Goal: Task Accomplishment & Management: Use online tool/utility

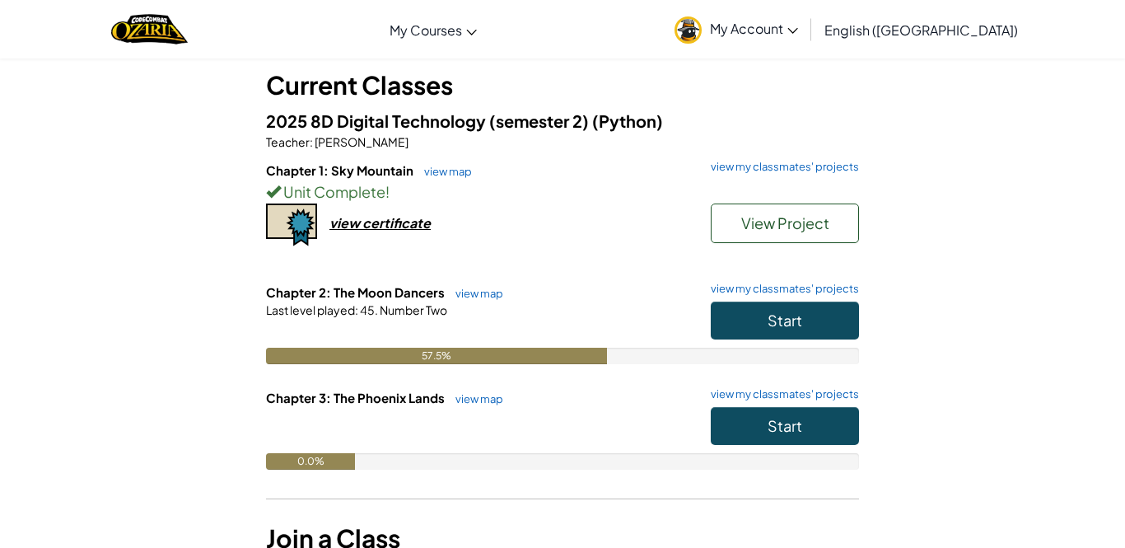
scroll to position [91, 0]
click at [760, 319] on button "Start" at bounding box center [785, 320] width 148 height 38
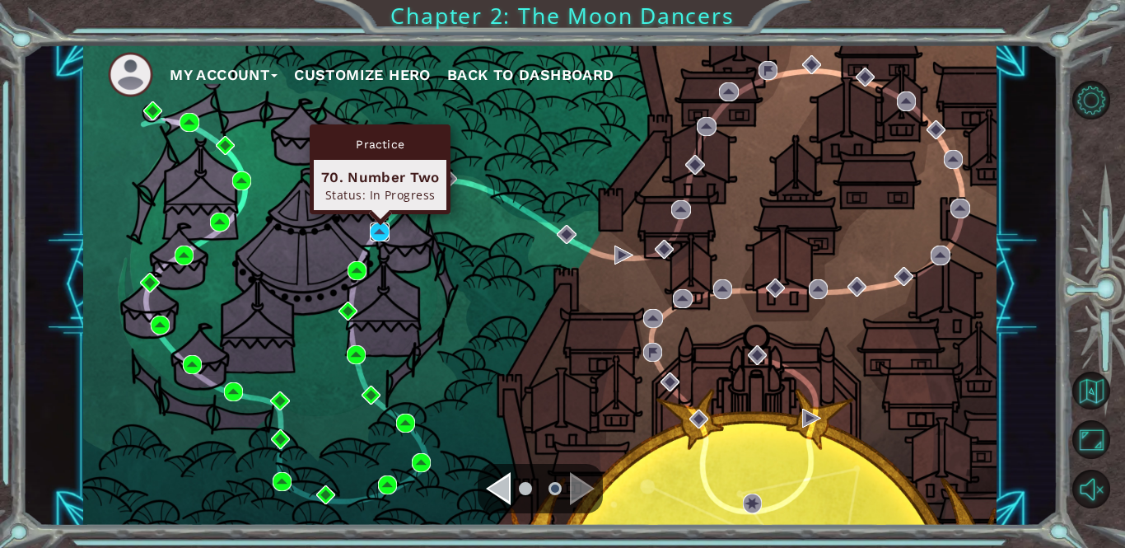
click at [379, 233] on img at bounding box center [379, 231] width 19 height 19
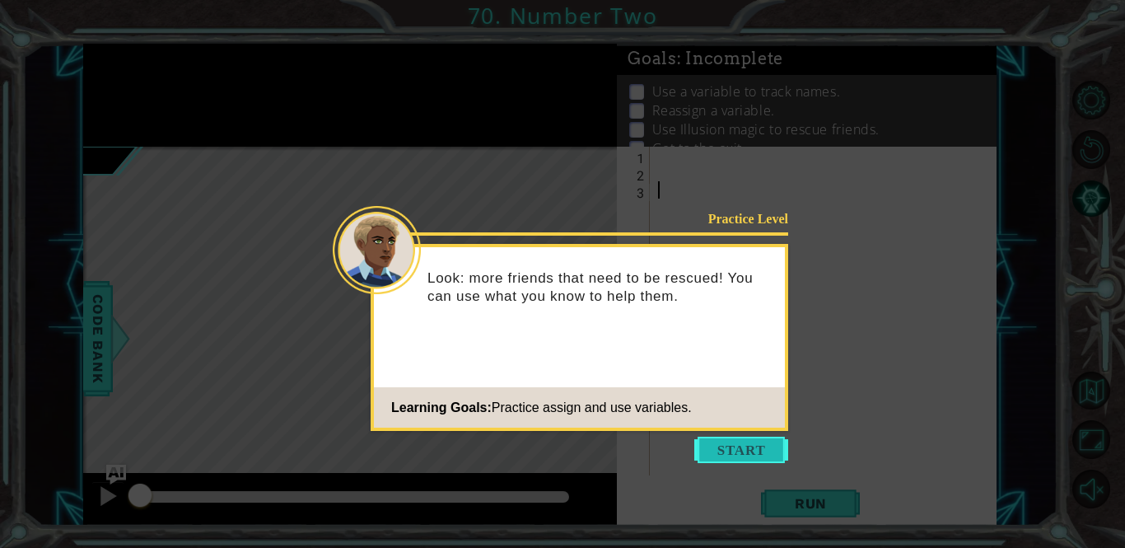
click at [724, 441] on button "Start" at bounding box center [741, 449] width 94 height 26
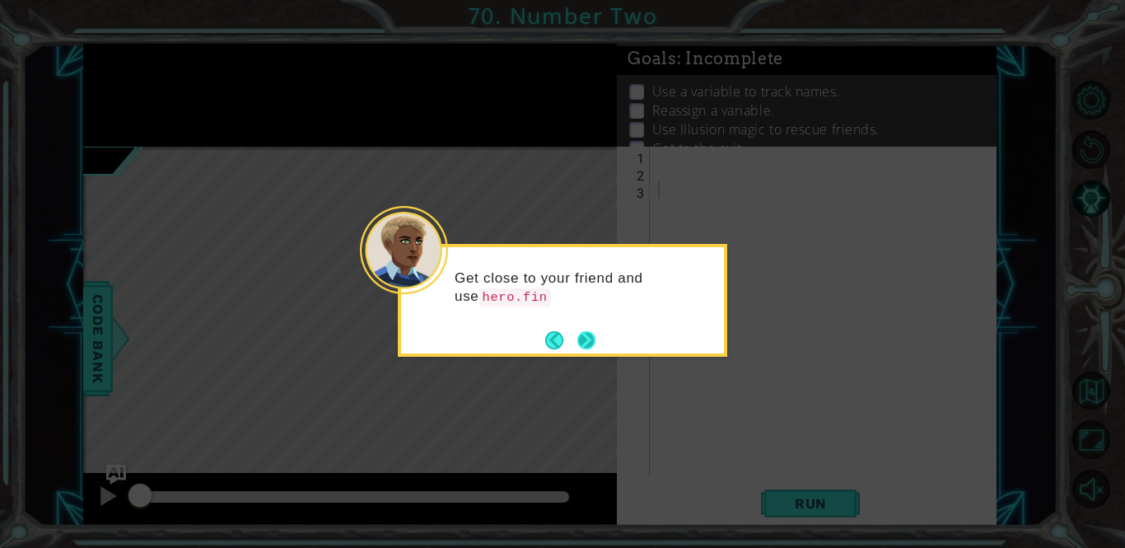
click at [587, 341] on button "Next" at bounding box center [586, 340] width 18 height 18
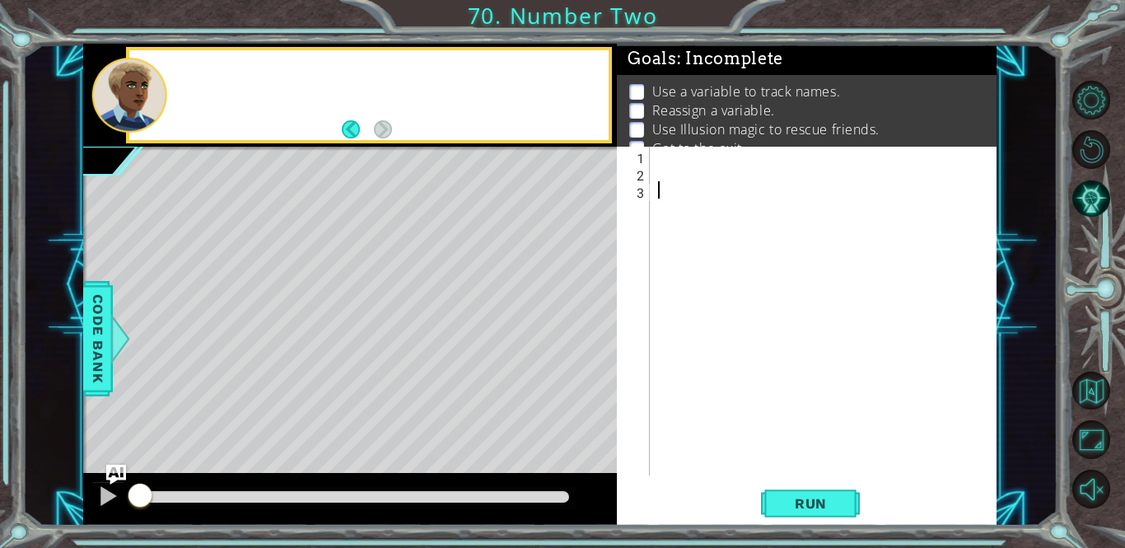
click at [587, 341] on div "Level Map" at bounding box center [463, 389] width 761 height 485
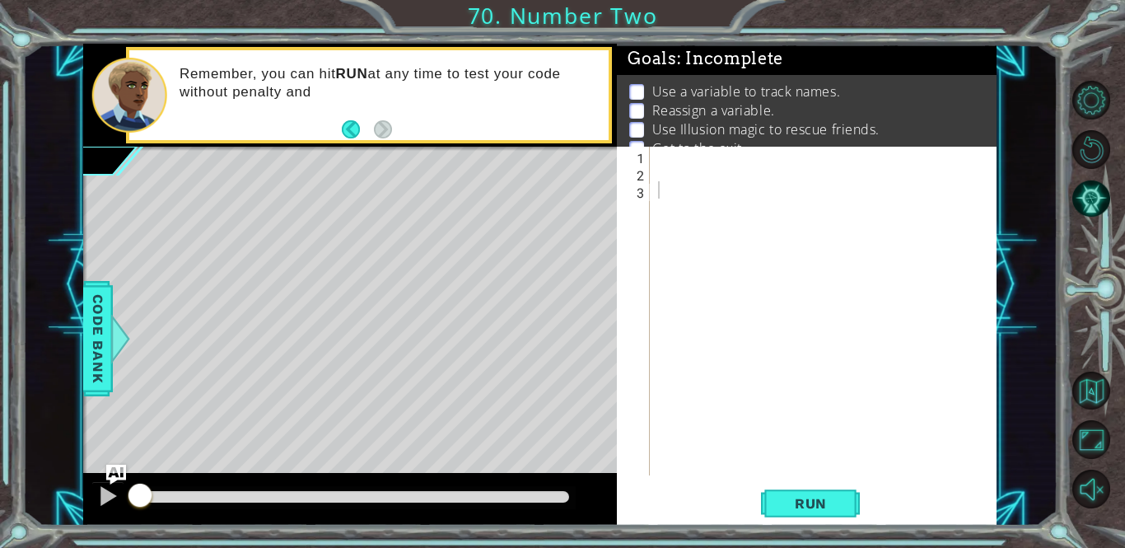
click at [662, 164] on div at bounding box center [828, 328] width 346 height 363
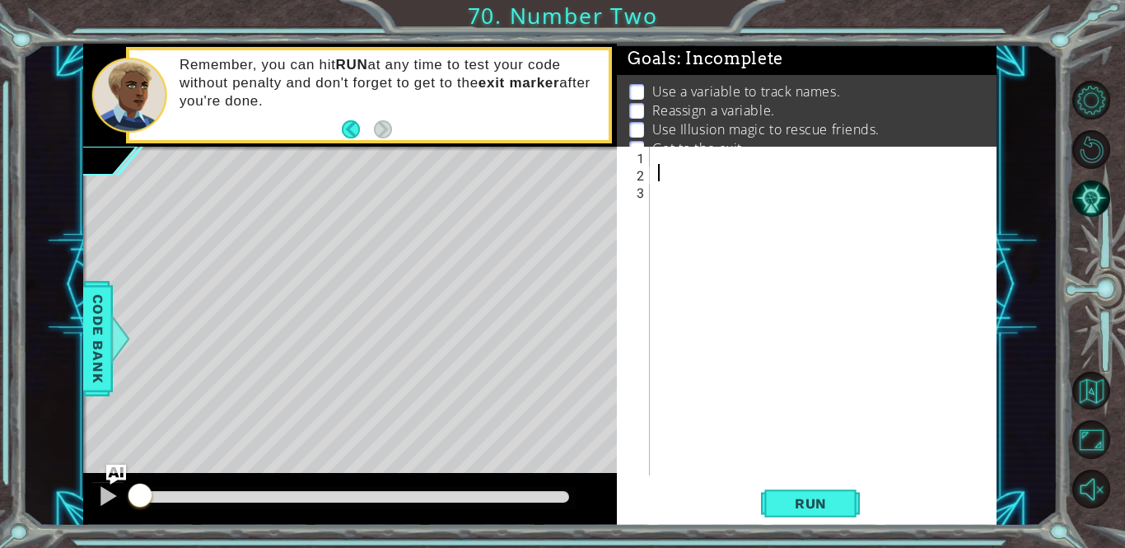
click at [662, 160] on div at bounding box center [828, 328] width 346 height 363
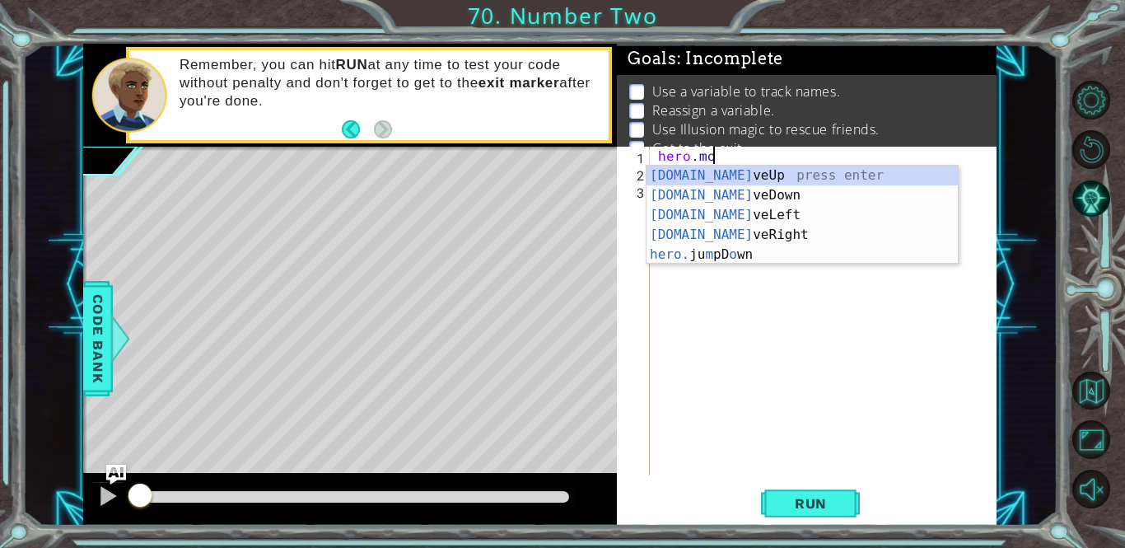
scroll to position [0, 3]
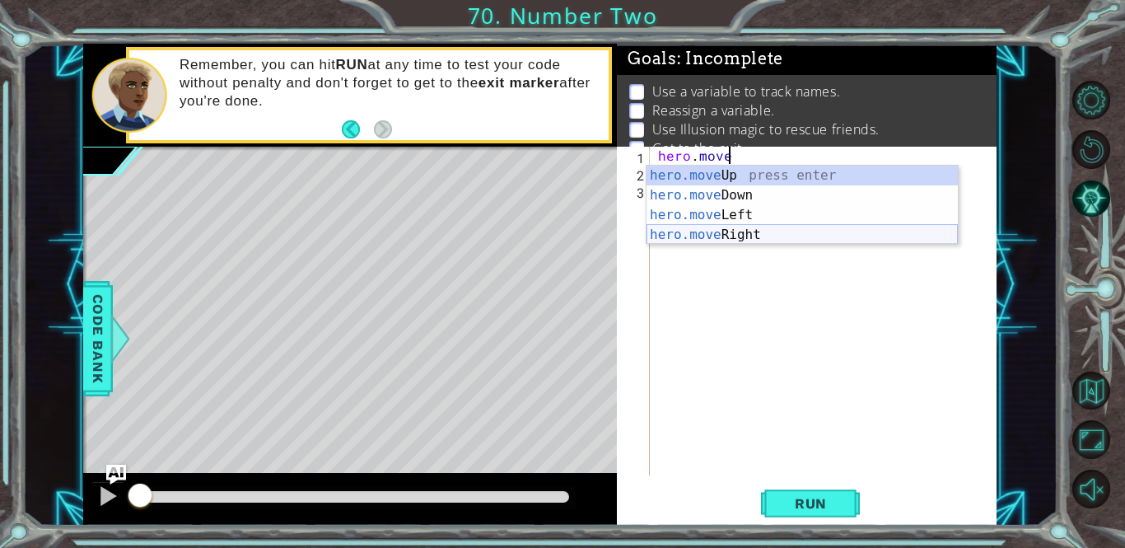
click at [741, 239] on div "hero.move Up press enter hero.move Down press enter hero.move Left press enter …" at bounding box center [801, 225] width 311 height 119
type textarea "hero.moveRight(1)"
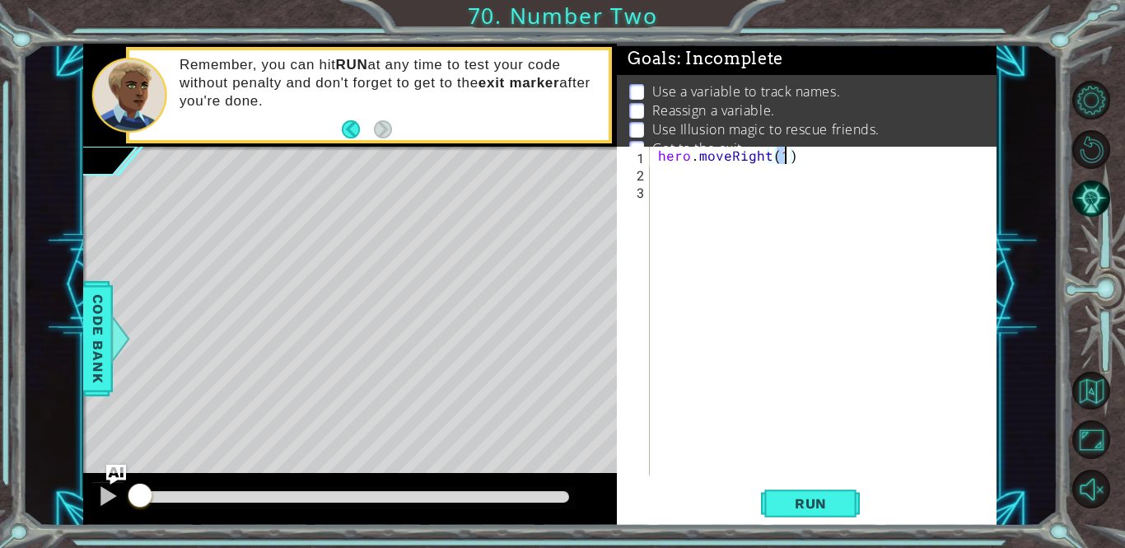
click at [692, 187] on div "hero . moveRight ( 1 )" at bounding box center [828, 328] width 346 height 363
click at [690, 180] on div "hero . moveRight ( 1 )" at bounding box center [828, 328] width 346 height 363
click at [92, 380] on span "Code Bank" at bounding box center [98, 338] width 26 height 100
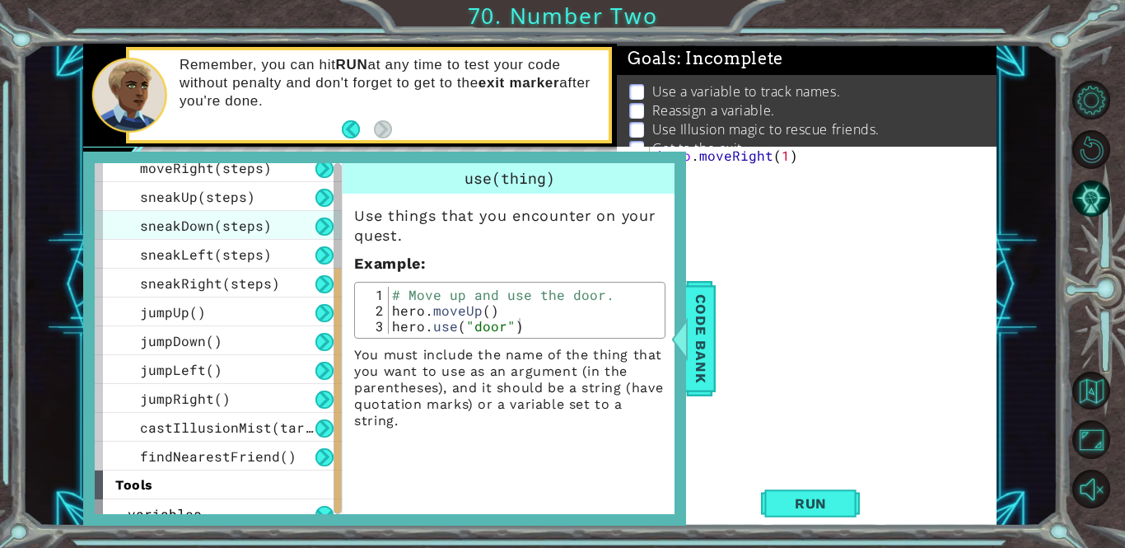
scroll to position [197, 0]
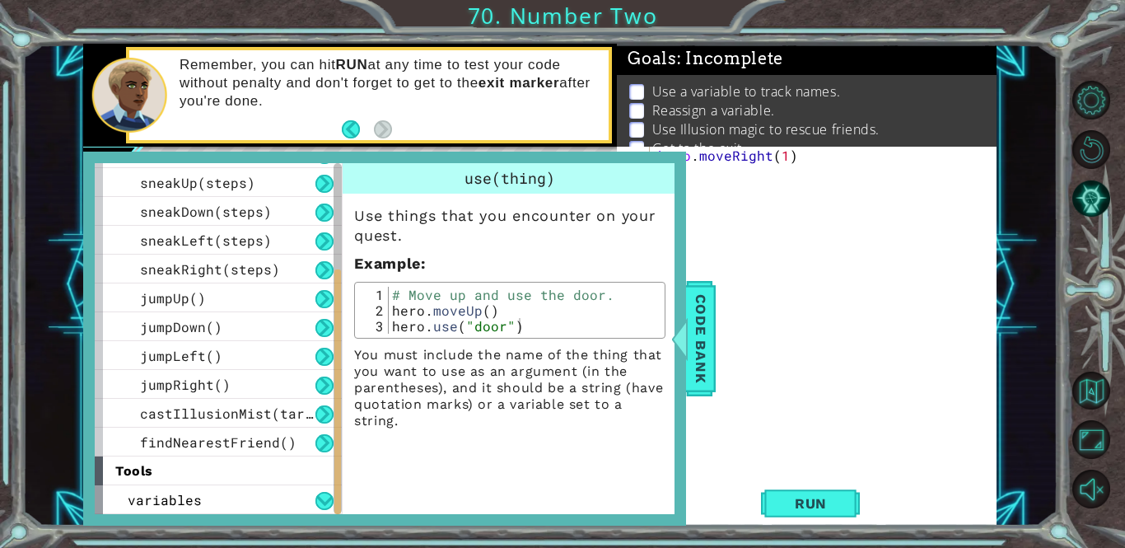
click at [800, 286] on div "hero . moveRight ( 1 )" at bounding box center [828, 328] width 346 height 363
click at [710, 221] on div "hero . moveRight ( 1 )" at bounding box center [828, 328] width 346 height 363
click at [701, 315] on span "Code Bank" at bounding box center [701, 338] width 26 height 100
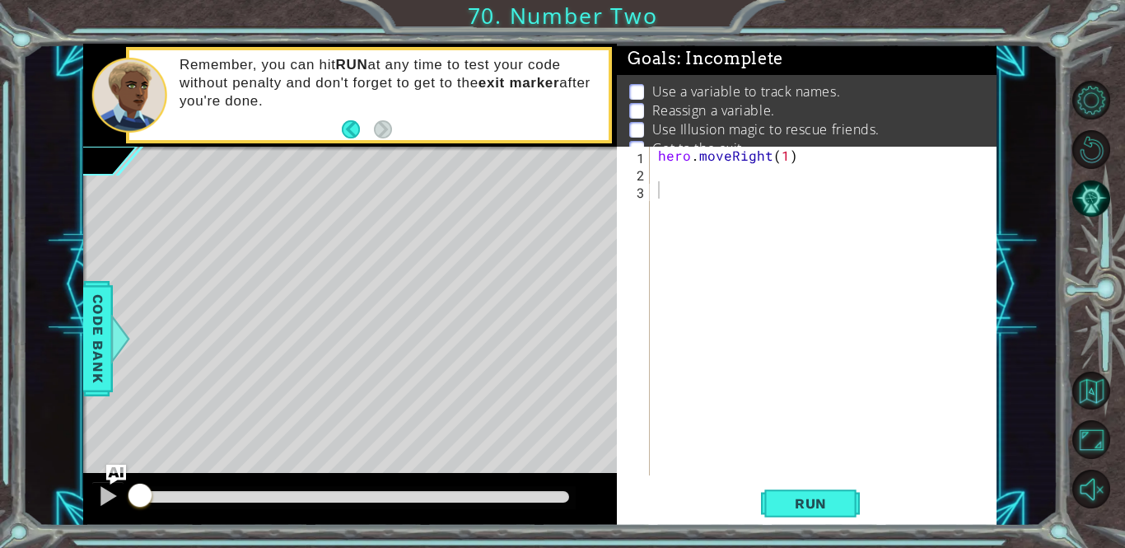
click at [666, 180] on div "hero . moveRight ( 1 )" at bounding box center [828, 328] width 346 height 363
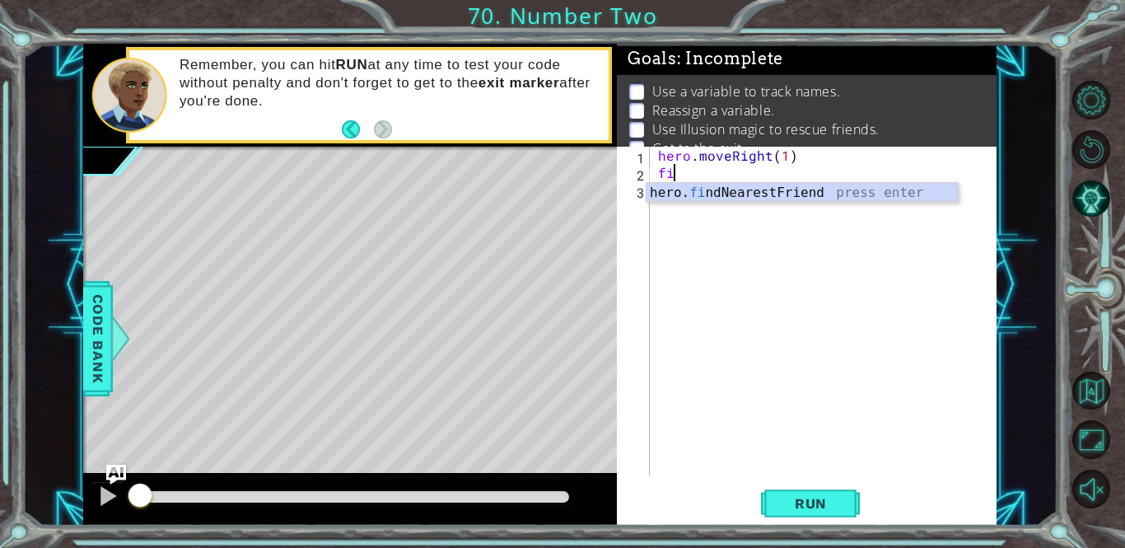
scroll to position [0, 1]
type textarea "find"
click at [714, 193] on div "hero. find NearestFriend press enter" at bounding box center [801, 212] width 311 height 59
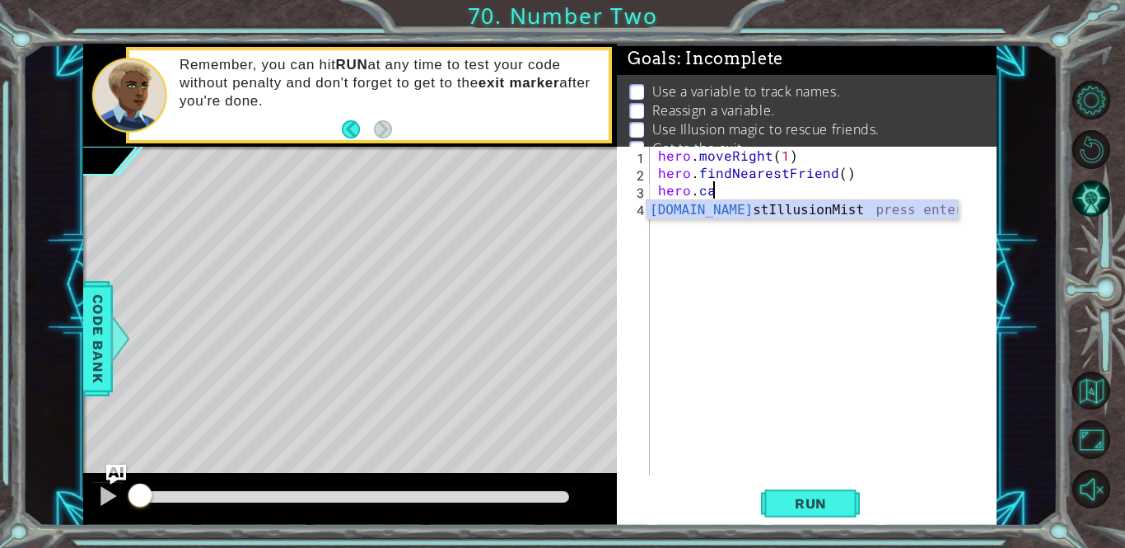
scroll to position [0, 3]
click at [751, 215] on div "hero.cas tIllusionMist press enter" at bounding box center [801, 229] width 311 height 59
type textarea "hero.castIllusionMist(friend)"
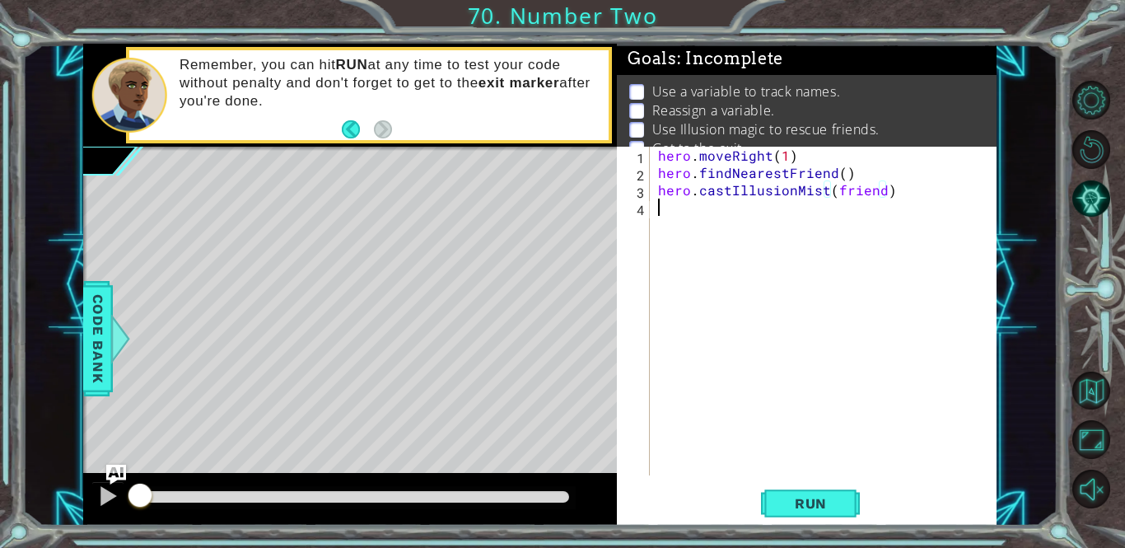
click at [683, 214] on div "hero . moveRight ( 1 ) hero . findNearestFriend ( ) hero . castIllusionMist ( f…" at bounding box center [828, 328] width 346 height 363
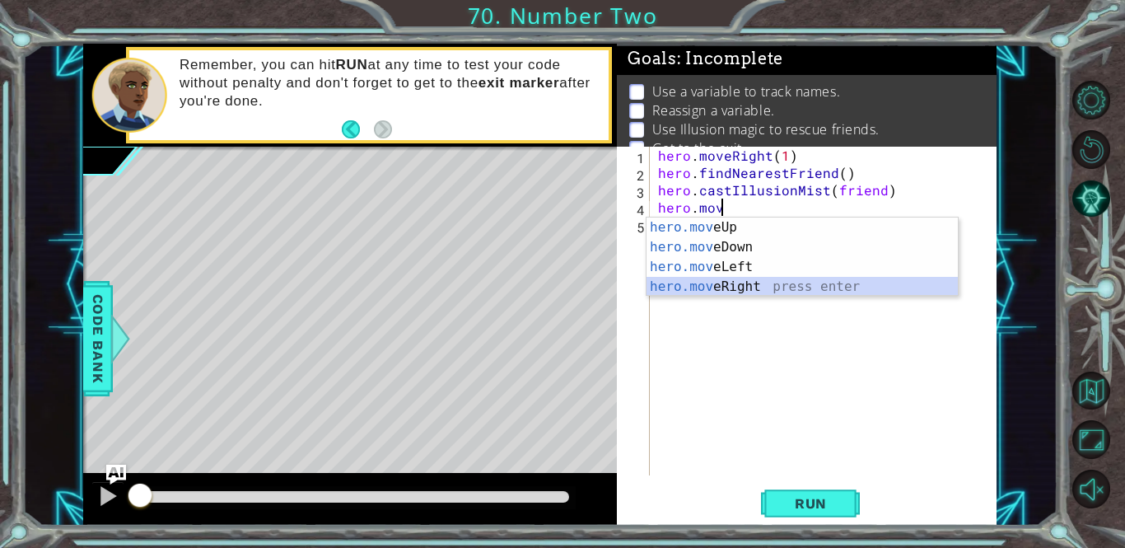
click at [739, 292] on div "hero.mov eUp press enter hero.mov eDown press enter hero.mov eLeft press enter …" at bounding box center [801, 276] width 311 height 119
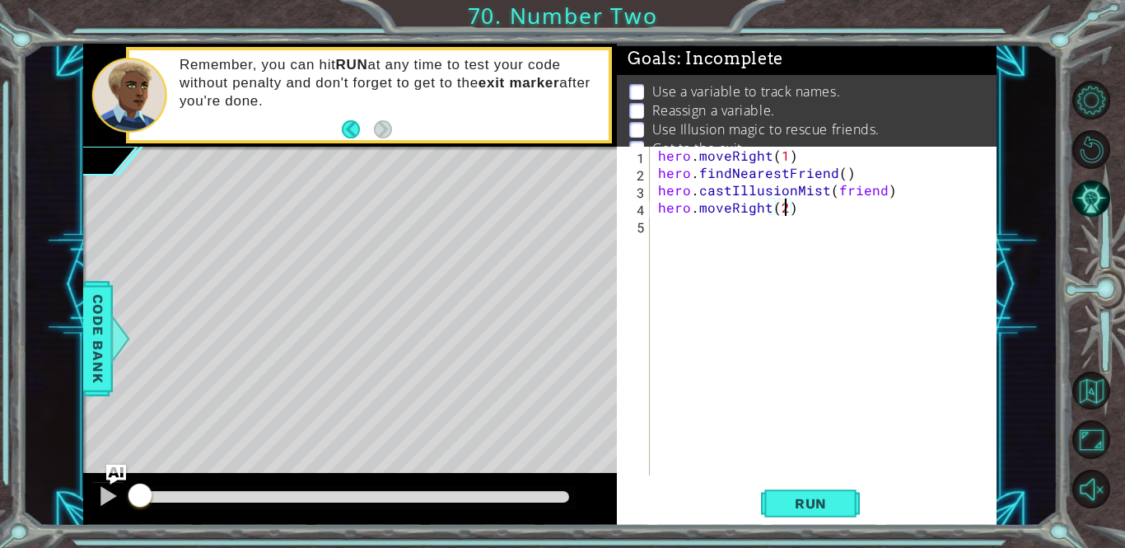
scroll to position [0, 7]
click at [785, 157] on div "hero . moveRight ( 1 ) hero . findNearestFriend ( ) hero . castIllusionMist ( f…" at bounding box center [828, 328] width 346 height 363
click at [827, 500] on span "Run" at bounding box center [810, 503] width 65 height 16
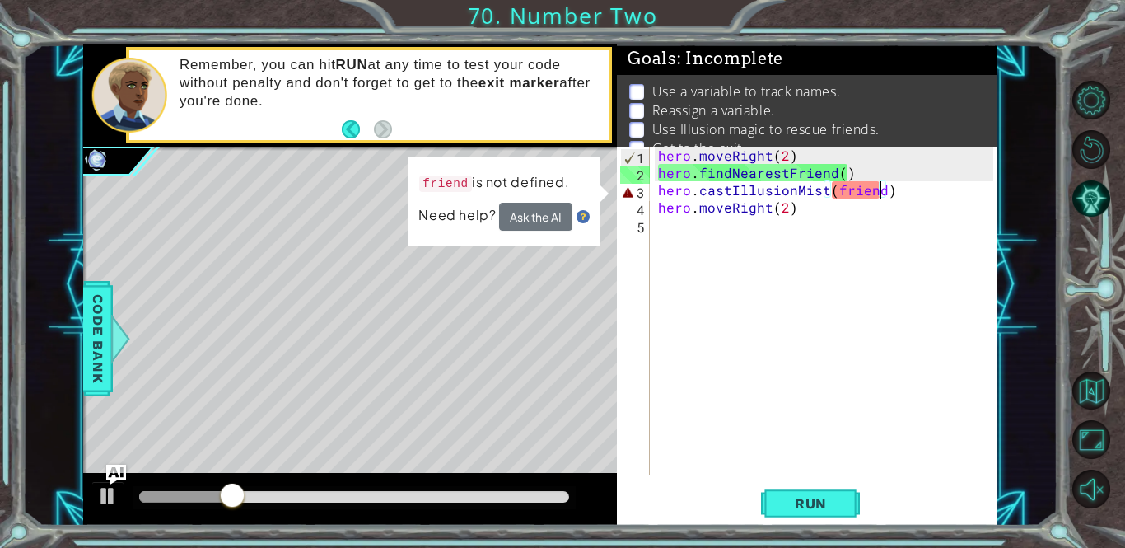
click at [881, 192] on div "hero . moveRight ( 2 ) hero . findNearestFriend ( ) hero . castIllusionMist ( f…" at bounding box center [828, 328] width 346 height 363
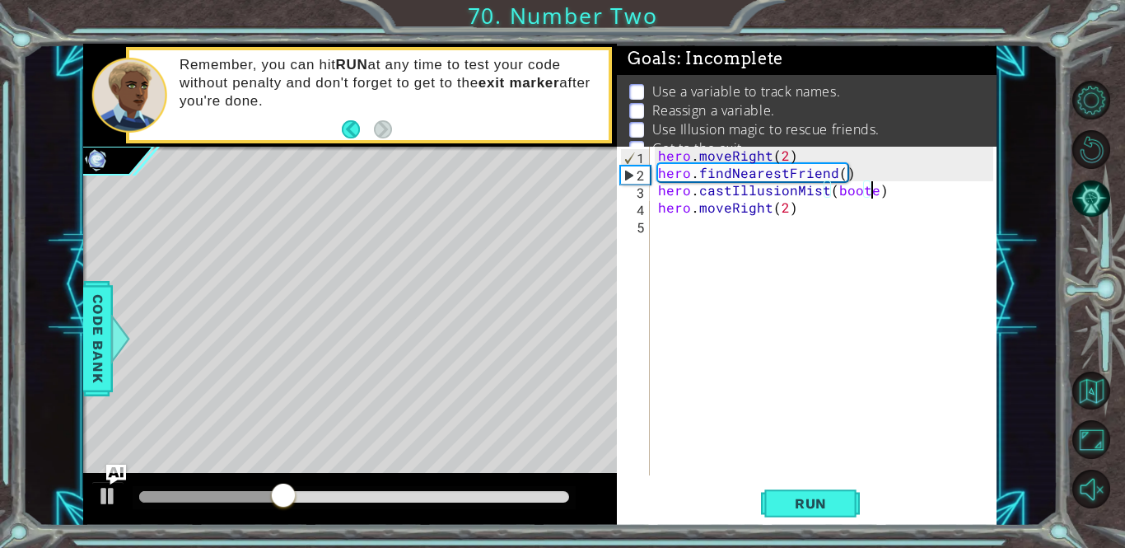
scroll to position [0, 13]
click at [803, 502] on span "Run" at bounding box center [810, 503] width 65 height 16
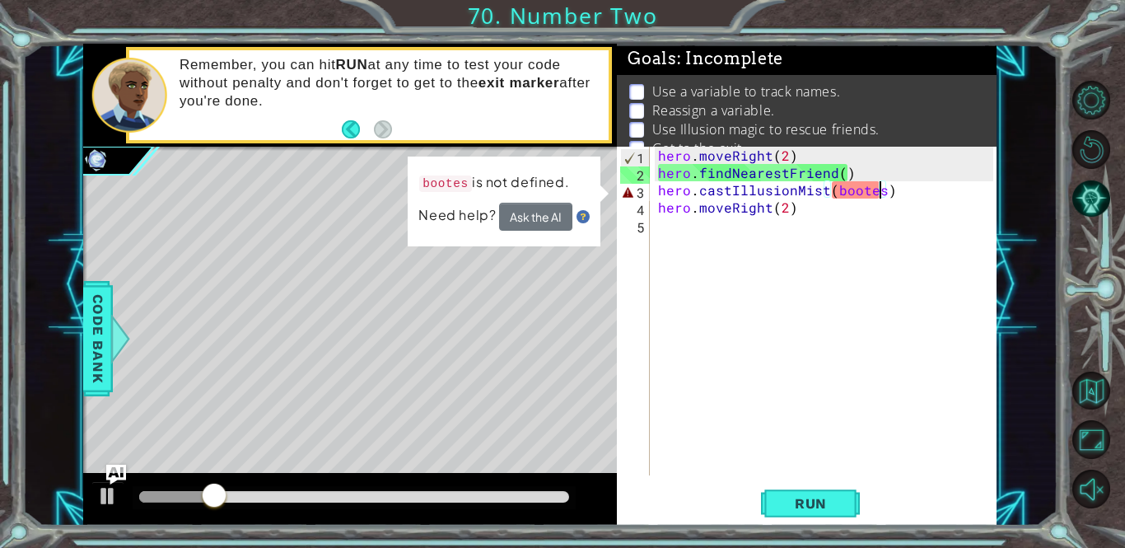
click at [843, 194] on div "hero . moveRight ( 2 ) hero . findNearestFriend ( ) hero . castIllusionMist ( b…" at bounding box center [828, 328] width 346 height 363
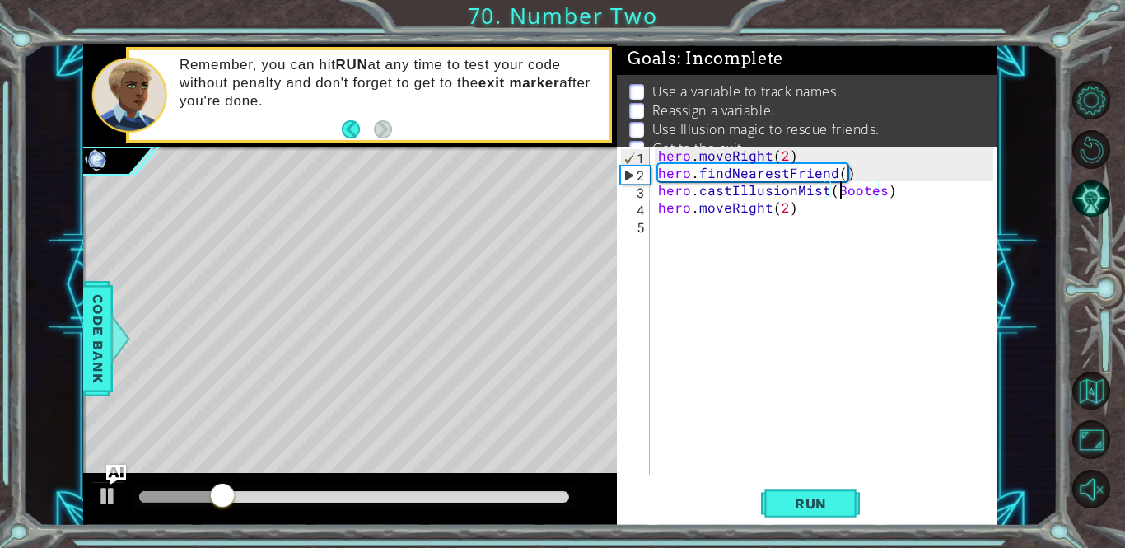
scroll to position [0, 12]
click at [814, 496] on span "Run" at bounding box center [810, 503] width 65 height 16
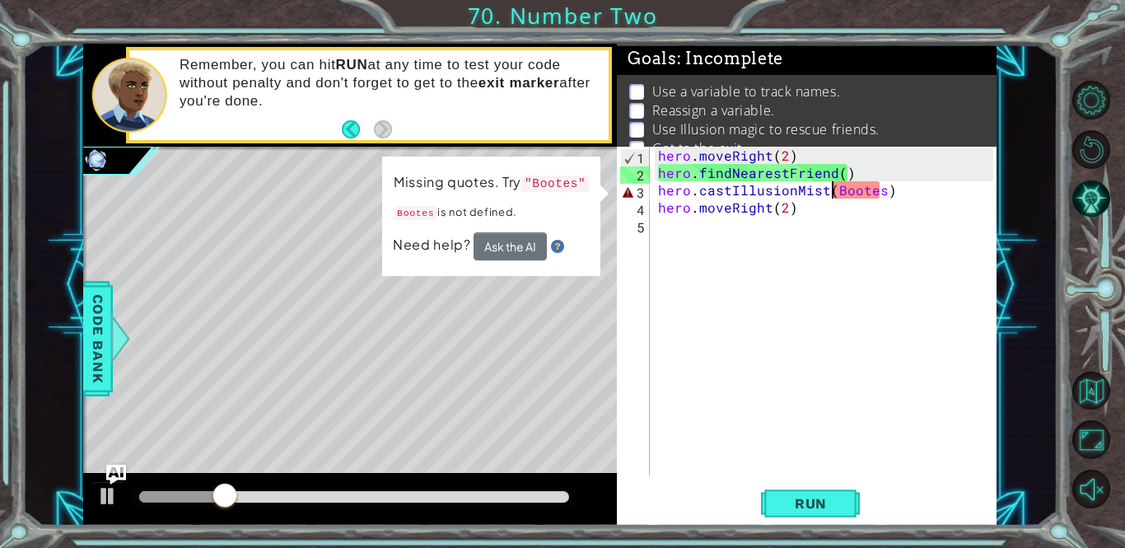
click at [830, 193] on div "hero . moveRight ( 2 ) hero . findNearestFriend ( ) hero . castIllusionMist ( B…" at bounding box center [828, 328] width 346 height 363
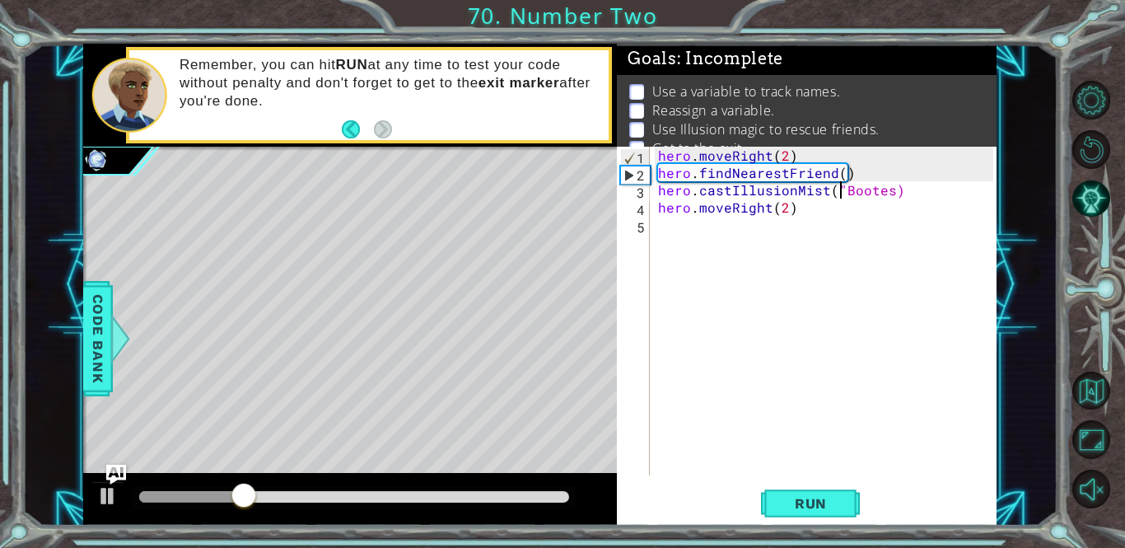
click at [886, 188] on div "hero . moveRight ( 2 ) hero . findNearestFriend ( ) hero . castIllusionMist ( "…" at bounding box center [828, 328] width 346 height 363
type textarea "hero.castIllusionMist("Bootes")"
click at [821, 504] on span "Run" at bounding box center [810, 503] width 65 height 16
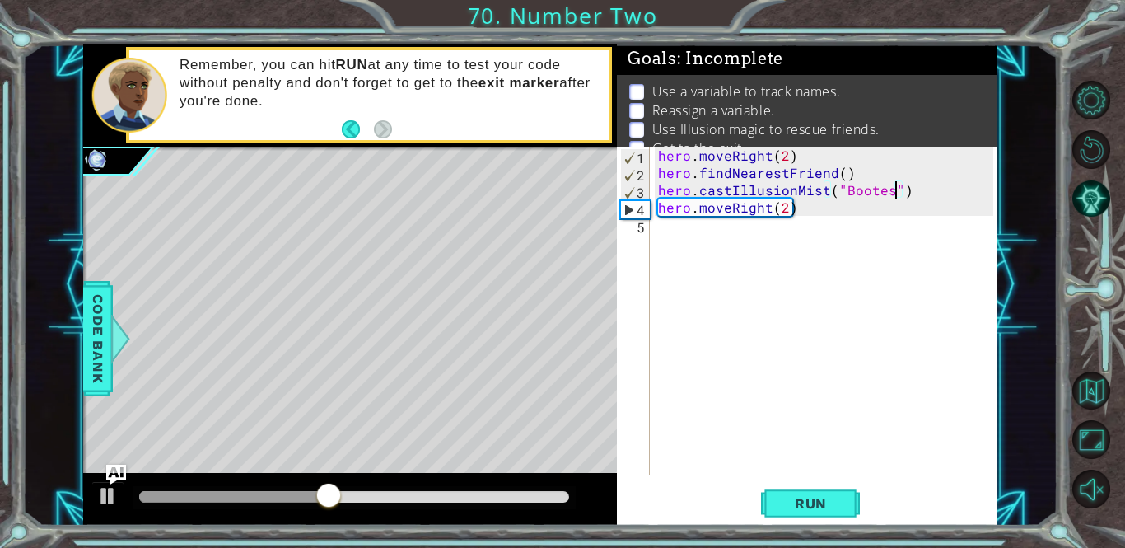
click at [662, 231] on div "hero . moveRight ( 2 ) hero . findNearestFriend ( ) hero . castIllusionMist ( "…" at bounding box center [828, 328] width 346 height 363
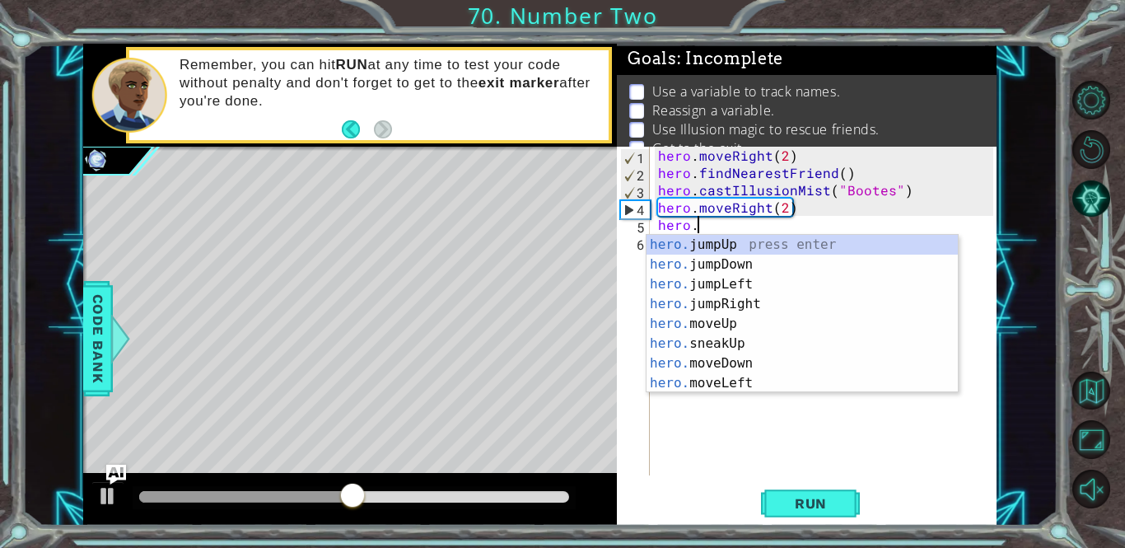
type textarea "hero.f"
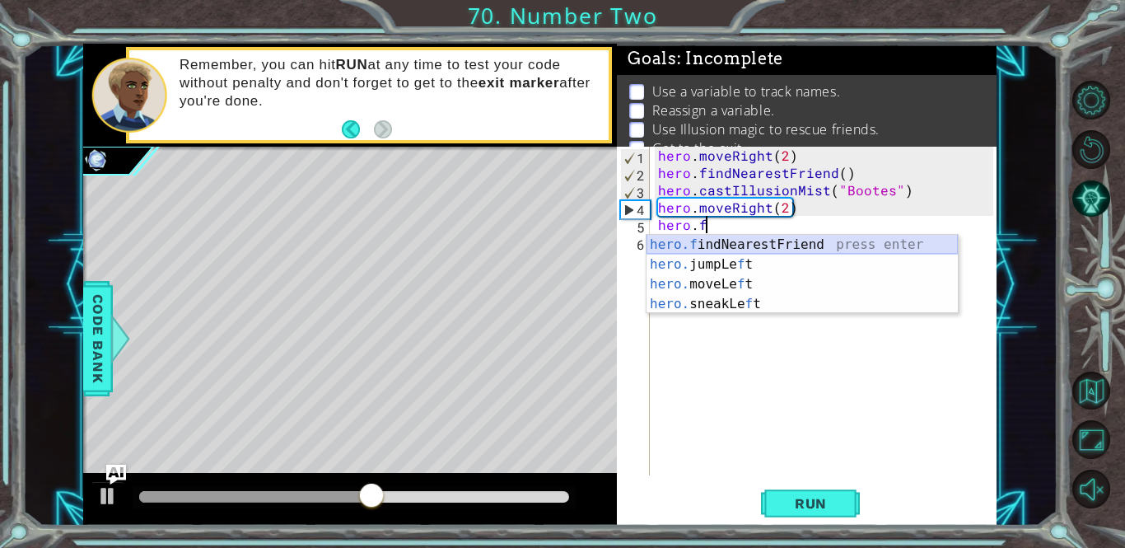
click at [687, 247] on div "hero.f indNearestFriend press enter hero. jumpLe f t press enter hero. moveLe f…" at bounding box center [801, 294] width 311 height 119
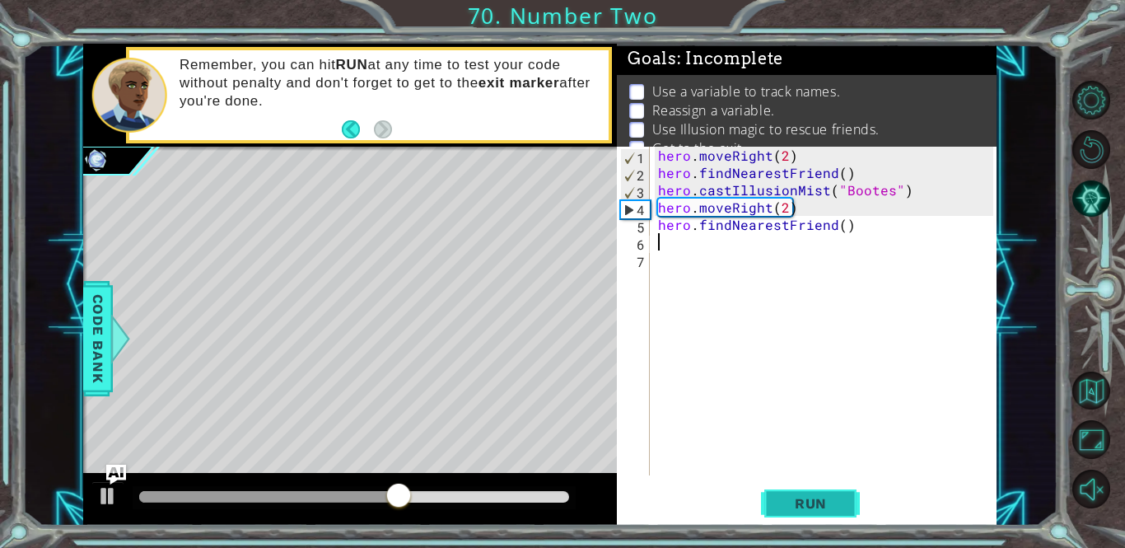
click at [804, 511] on span "Run" at bounding box center [810, 503] width 65 height 16
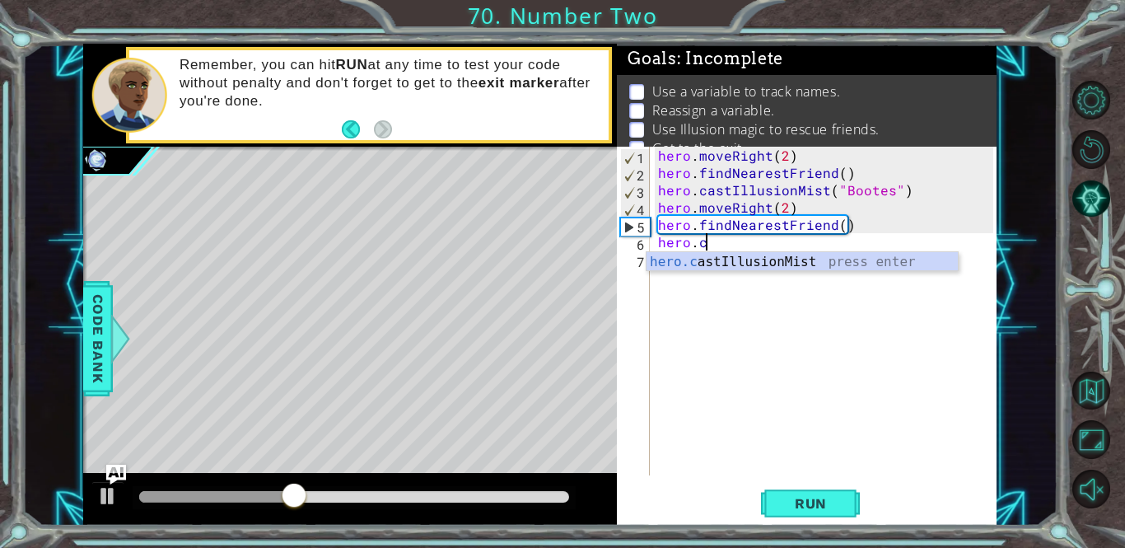
scroll to position [0, 2]
click at [814, 266] on div "hero.c astIllusionMist press enter" at bounding box center [801, 281] width 311 height 59
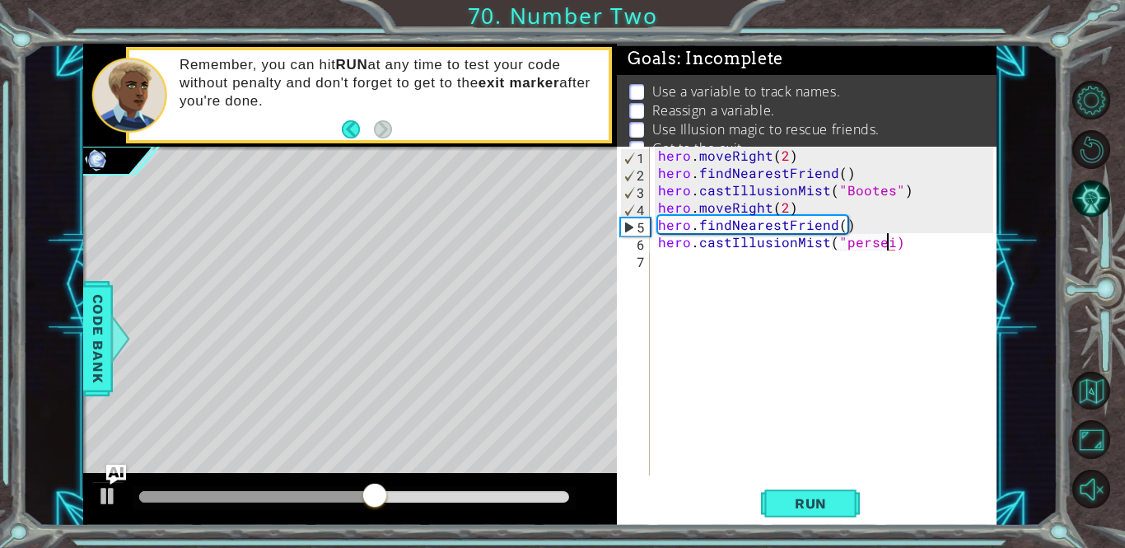
scroll to position [0, 15]
type textarea "hero.castIllusionMist("persei")"
click at [823, 493] on button "Run" at bounding box center [810, 503] width 99 height 38
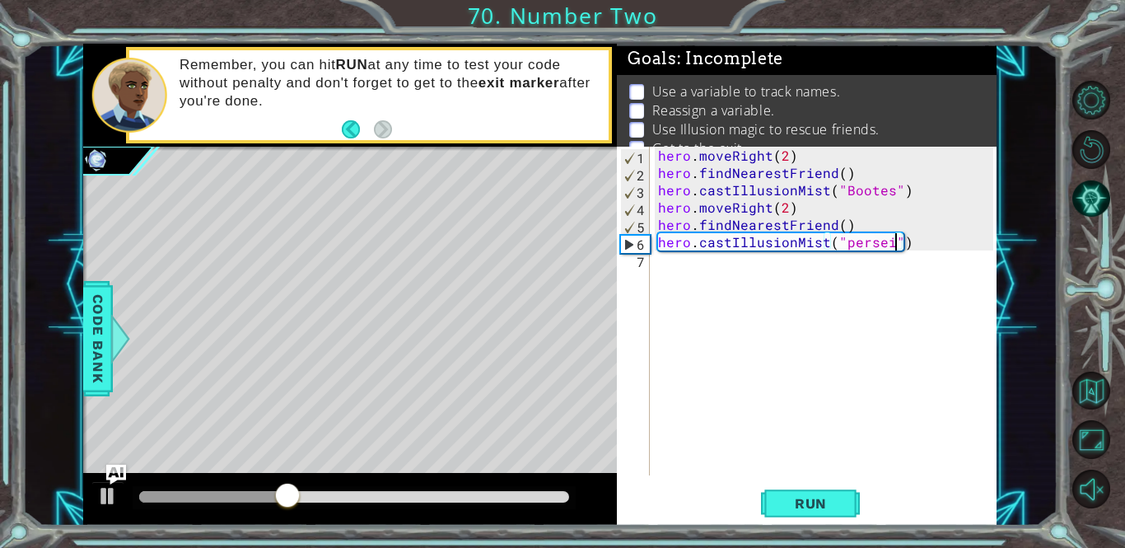
click at [667, 268] on div "hero . moveRight ( 2 ) hero . findNearestFriend ( ) hero . castIllusionMist ( "…" at bounding box center [828, 328] width 346 height 363
type textarea "h"
click at [850, 244] on div "hero . moveRight ( 2 ) hero . findNearestFriend ( ) hero . castIllusionMist ( "…" at bounding box center [828, 328] width 346 height 363
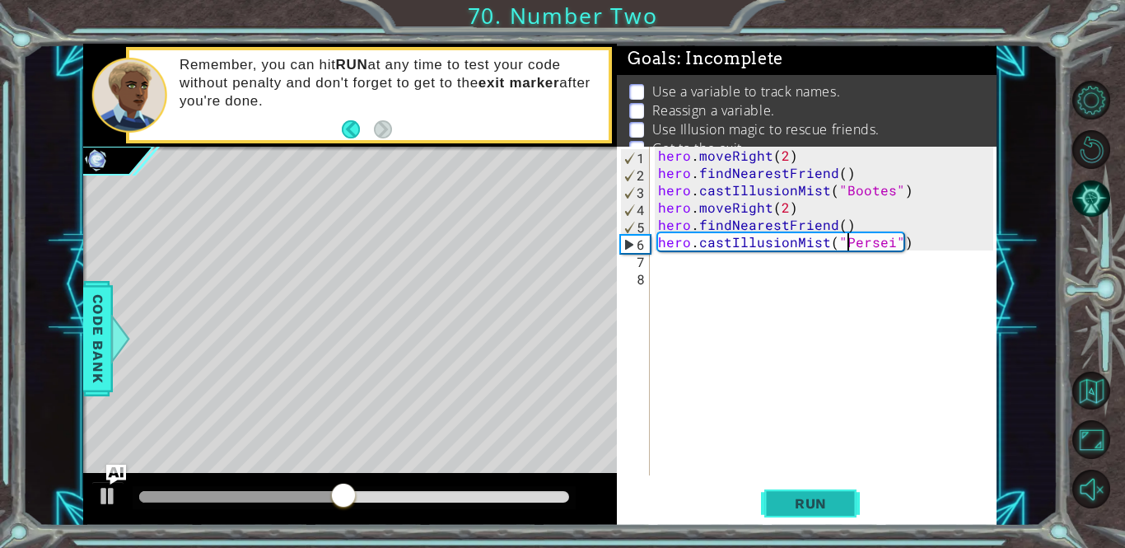
type textarea "hero.castIllusionMist("Persei")"
click at [805, 514] on button "Run" at bounding box center [810, 503] width 99 height 38
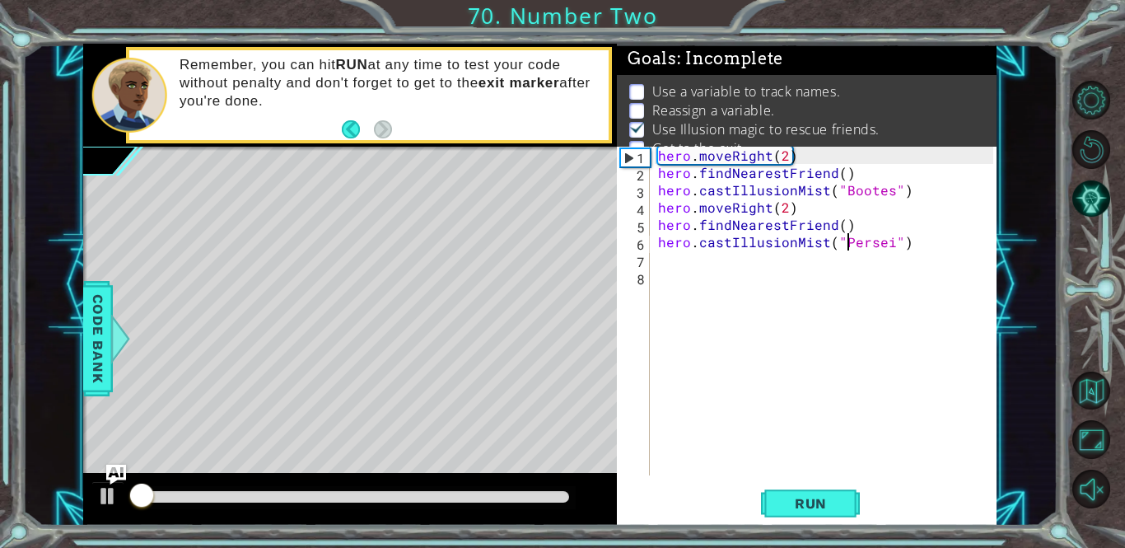
scroll to position [10, 0]
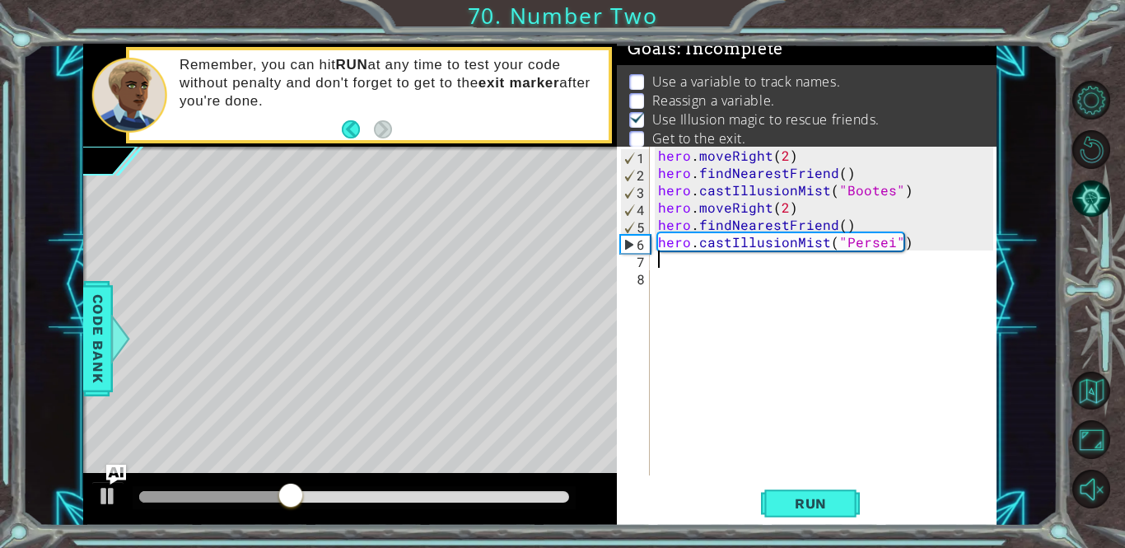
click at [687, 264] on div "hero . moveRight ( 2 ) hero . findNearestFriend ( ) hero . castIllusionMist ( "…" at bounding box center [828, 328] width 346 height 363
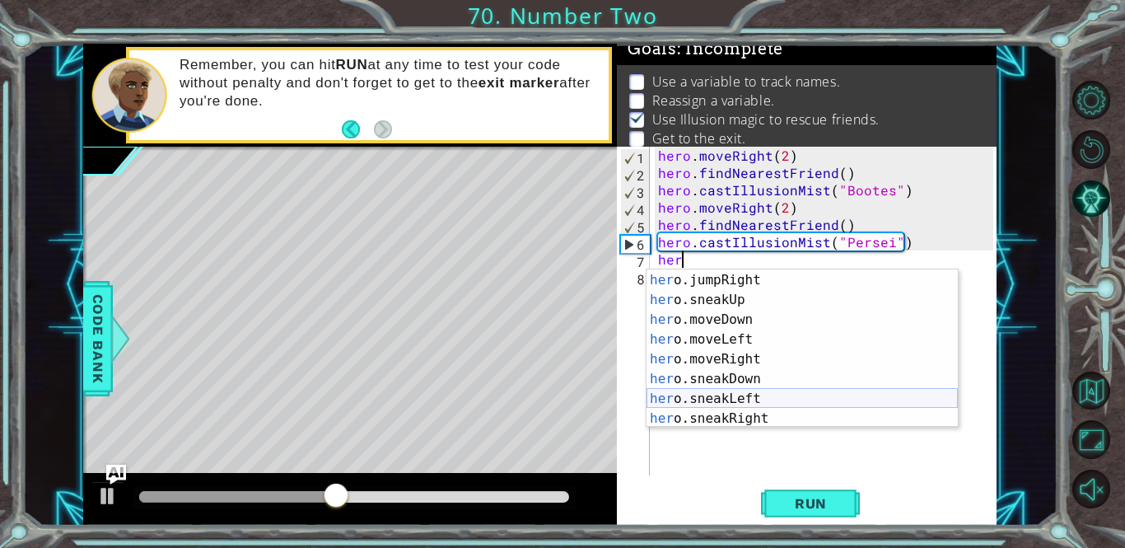
scroll to position [78, 0]
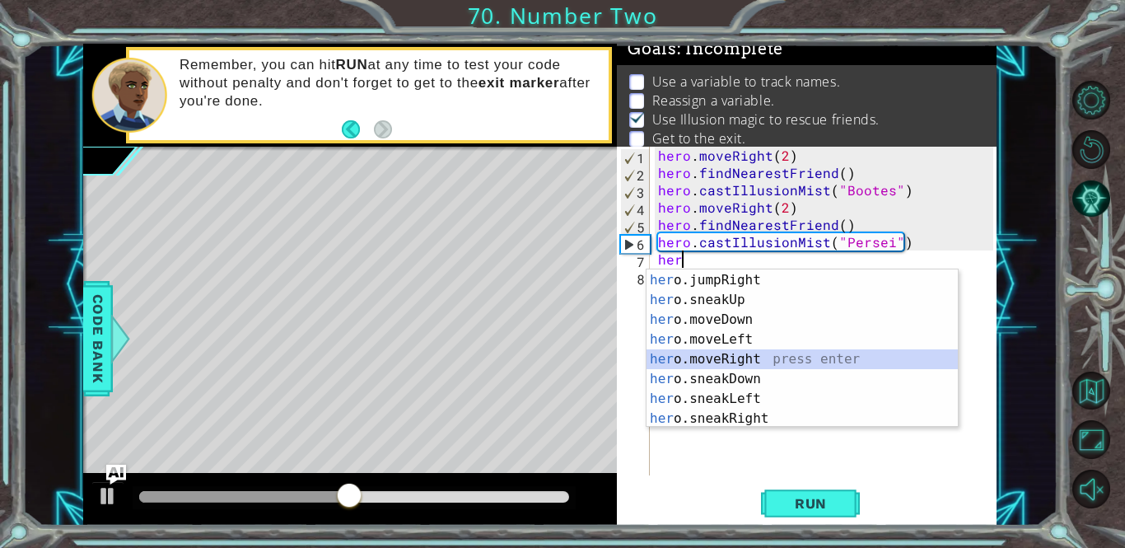
click at [729, 362] on div "her o.moveUp press enter her o.jumpRight press enter her o.sneakUp press enter …" at bounding box center [801, 349] width 311 height 198
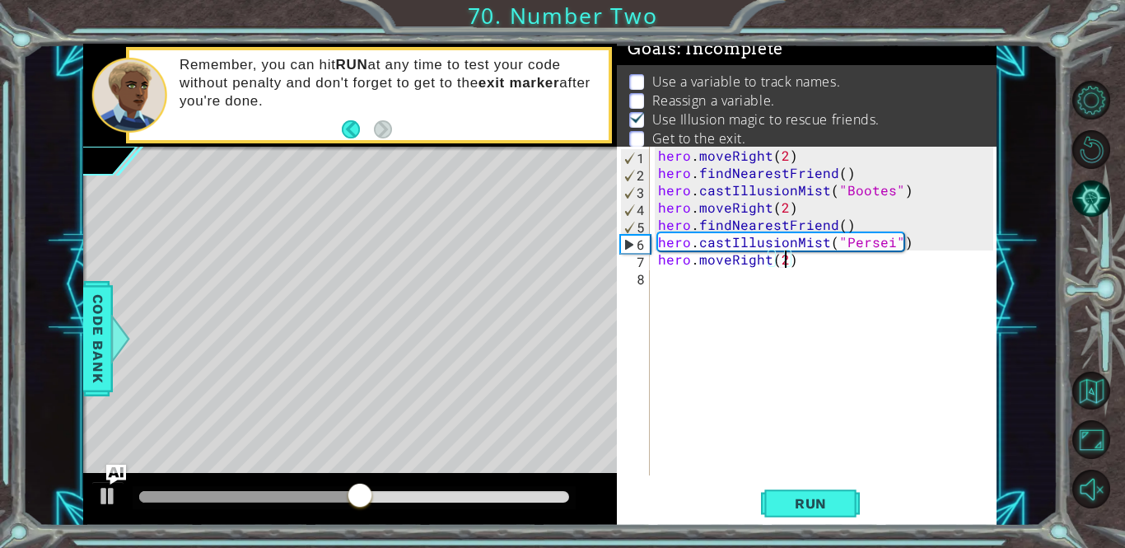
scroll to position [0, 7]
click at [814, 513] on button "Run" at bounding box center [810, 503] width 99 height 38
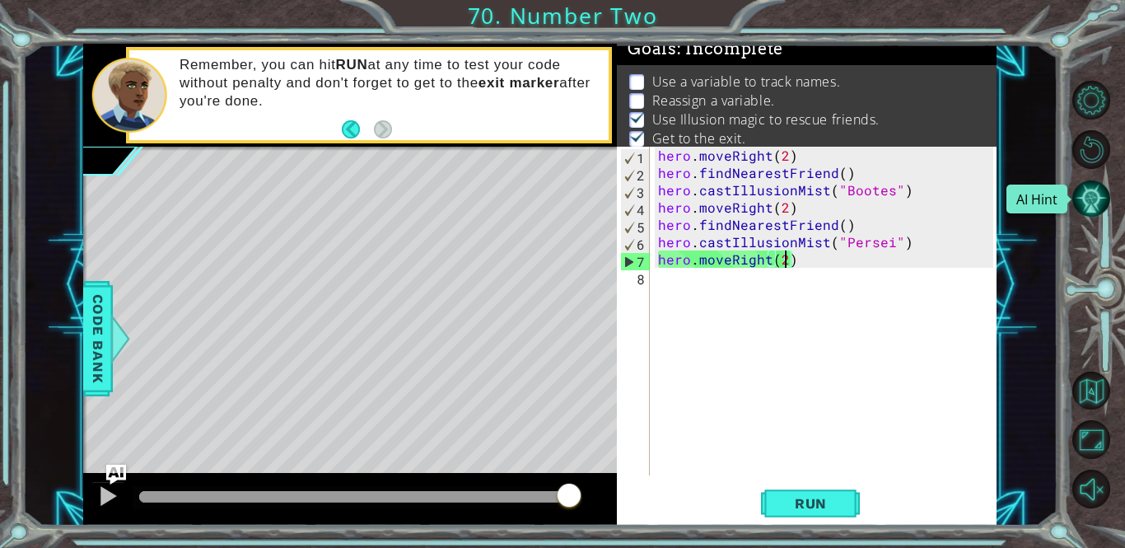
click at [1090, 203] on button "AI Hint" at bounding box center [1091, 199] width 39 height 39
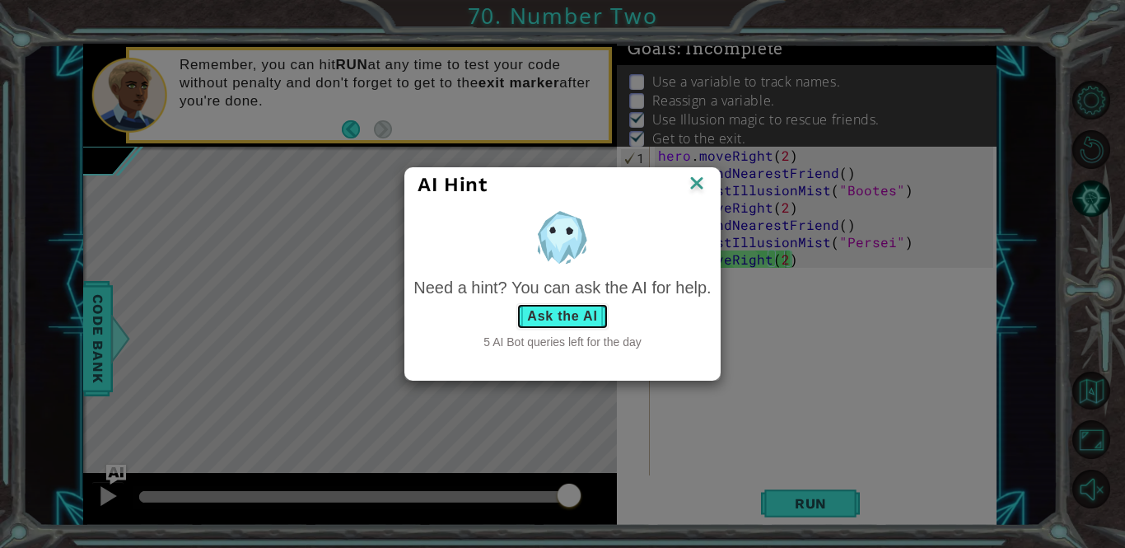
click at [553, 318] on button "Ask the AI" at bounding box center [561, 316] width 91 height 26
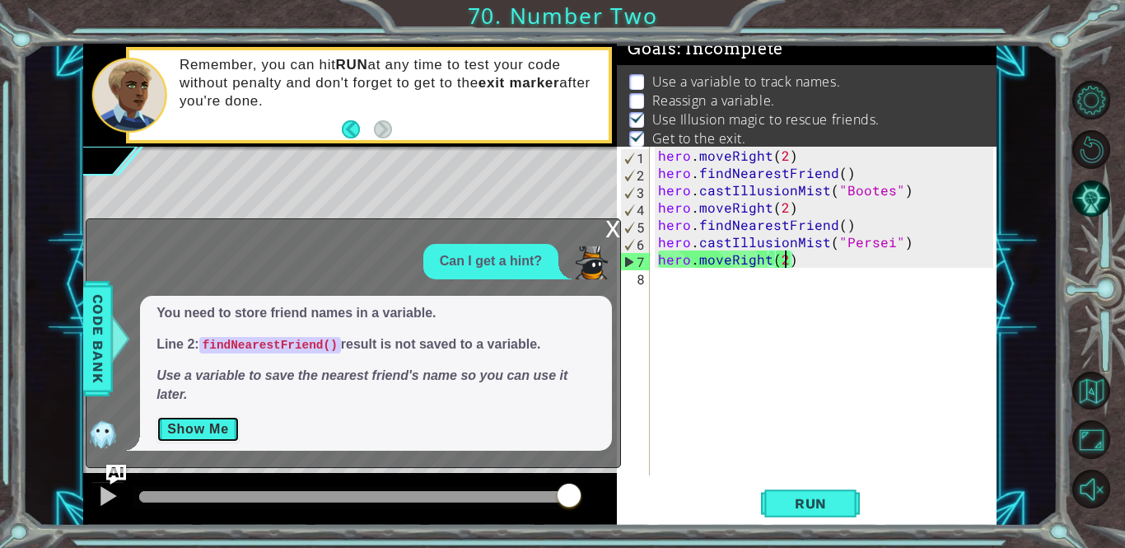
click at [215, 428] on button "Show Me" at bounding box center [197, 429] width 83 height 26
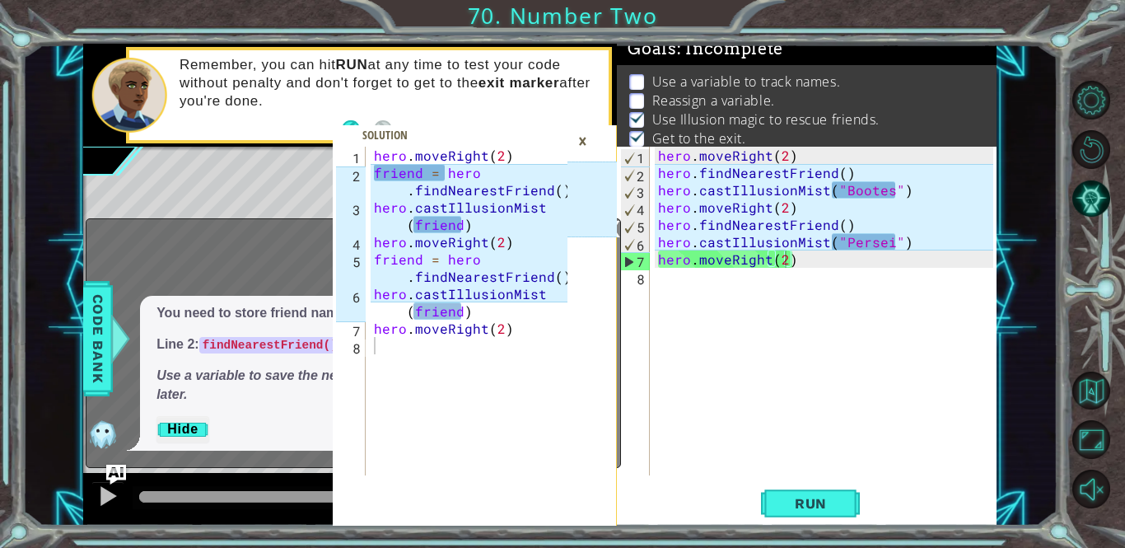
type textarea "hero.findNearestFriend()"
click at [656, 173] on div "hero . moveRight ( 2 ) hero . findNearestFriend ( ) hero . castIllusionMist ( "…" at bounding box center [828, 328] width 346 height 363
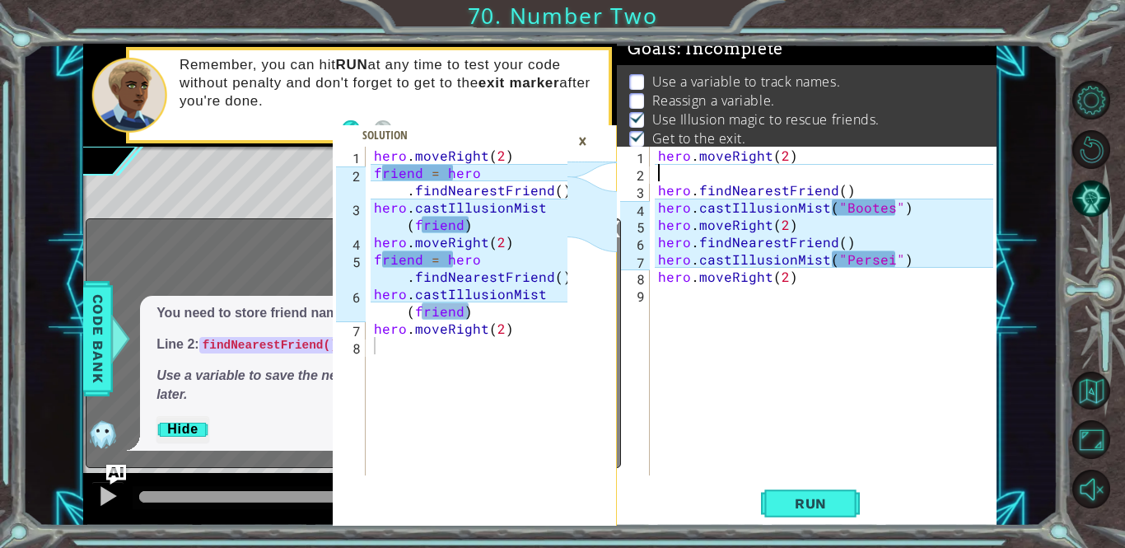
click at [664, 171] on div "hero . moveRight ( 2 ) hero . findNearestFriend ( ) hero . castIllusionMist ( "…" at bounding box center [828, 328] width 346 height 363
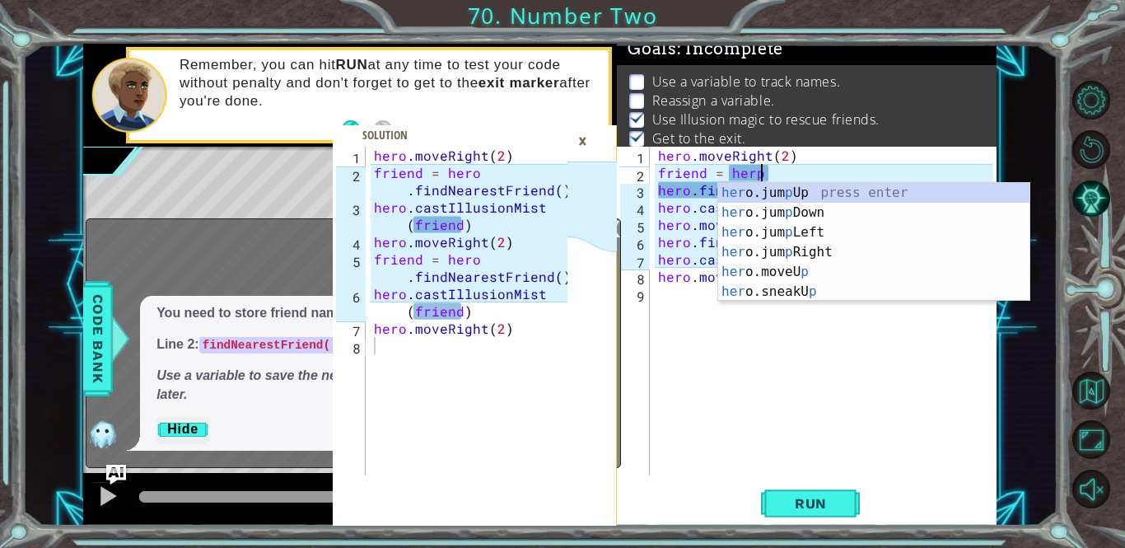
scroll to position [0, 6]
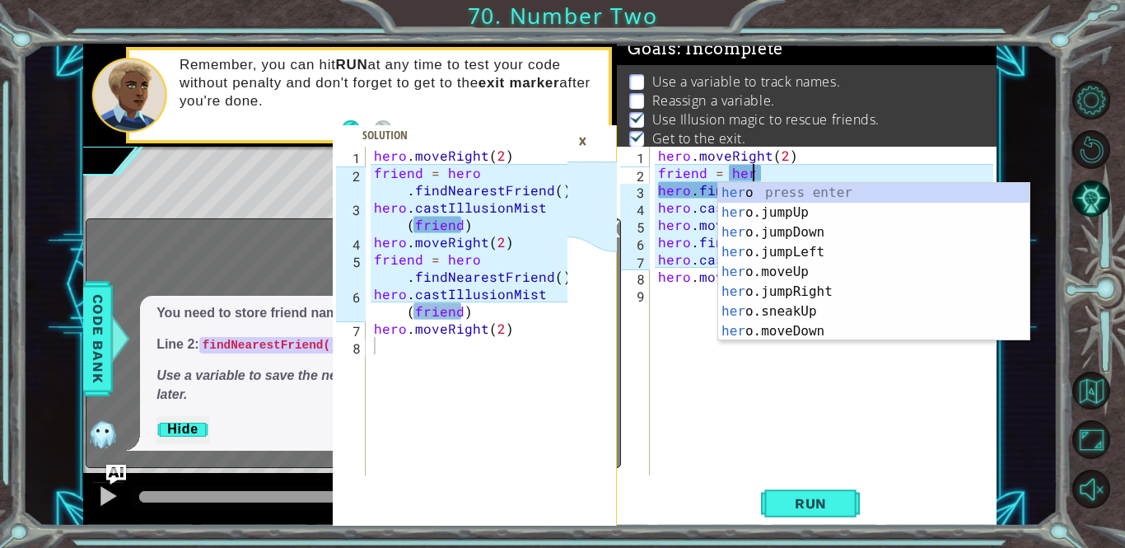
type textarea "friend = hero"
click at [669, 337] on div "hero . moveRight ( 2 ) friend = hero hero . findNearestFriend ( ) hero . castIl…" at bounding box center [828, 328] width 346 height 363
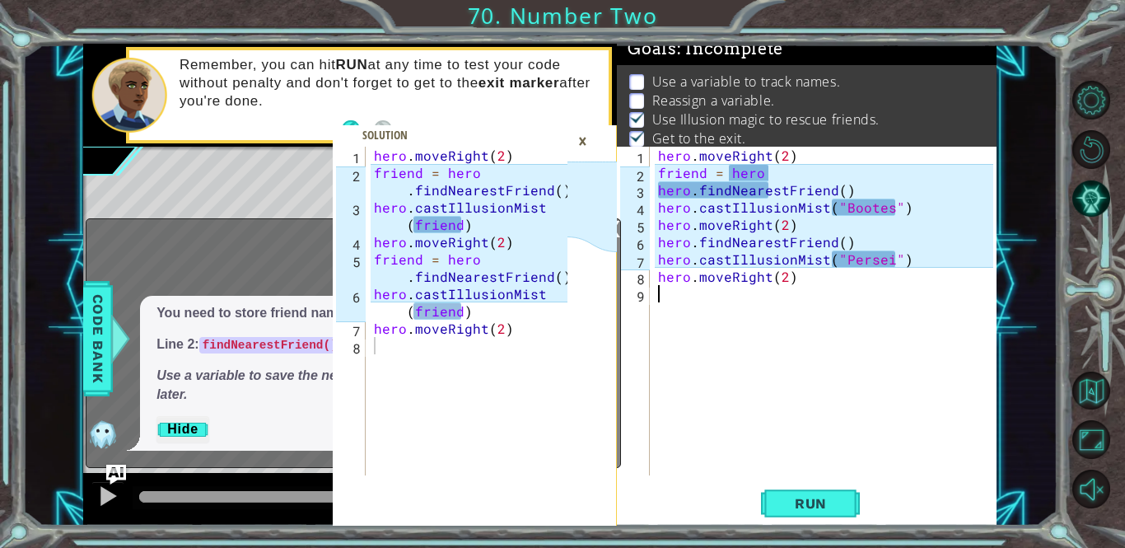
scroll to position [0, 0]
click at [694, 190] on div "hero . moveRight ( 2 ) friend = hero hero . findNearestFriend ( ) hero . castIl…" at bounding box center [828, 328] width 346 height 363
type textarea ".findNearestFriend()"
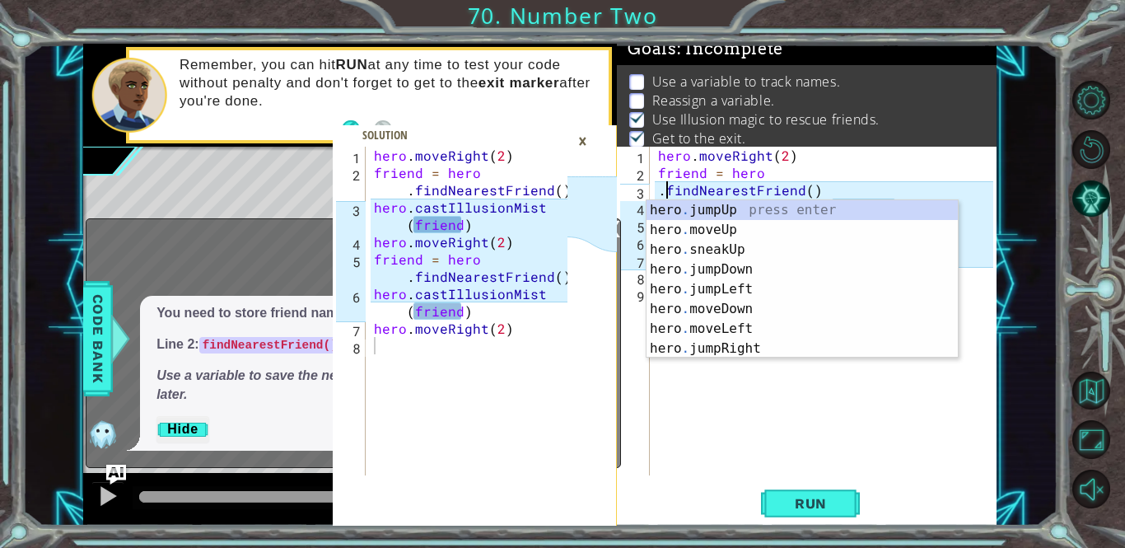
click at [703, 403] on div "hero . moveRight ( 2 ) friend = hero . findNearestFriend ( ) hero . castIllusio…" at bounding box center [828, 328] width 346 height 363
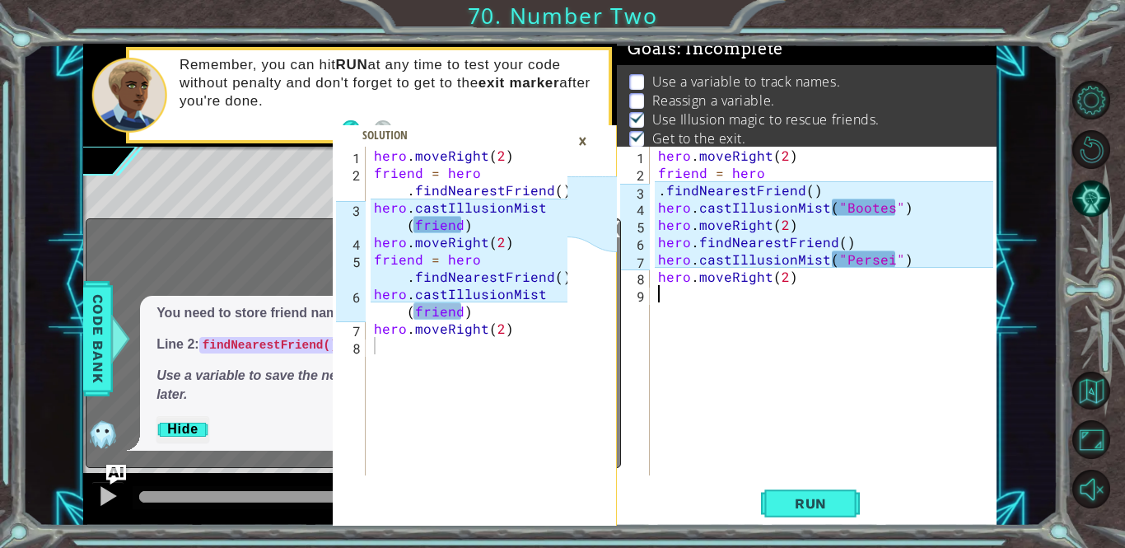
scroll to position [0, 0]
click at [893, 208] on div "hero . moveRight ( 2 ) friend = hero . findNearestFriend ( ) hero . castIllusio…" at bounding box center [828, 328] width 346 height 363
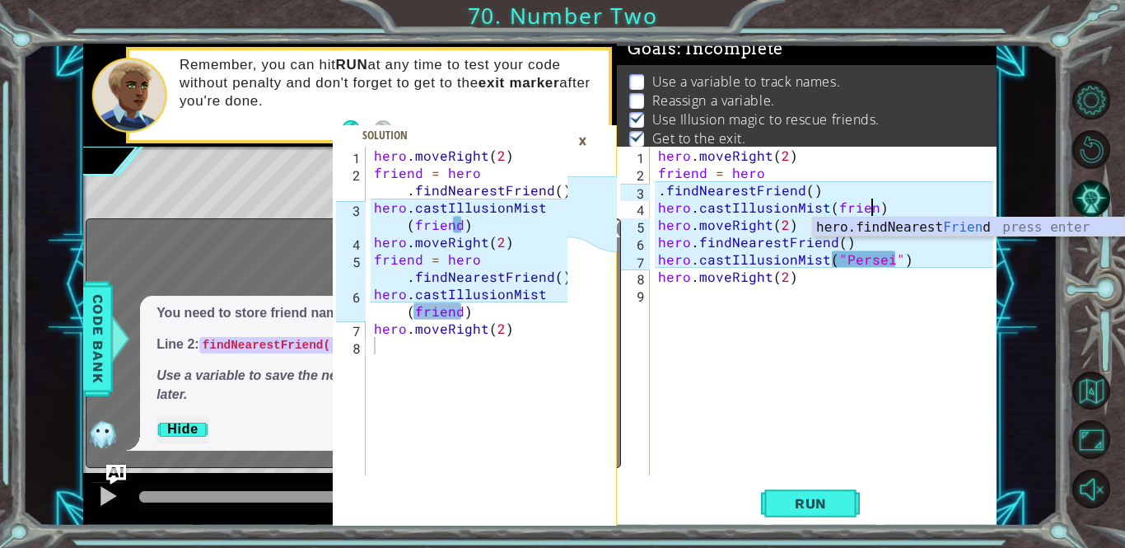
scroll to position [0, 13]
type textarea "hero.castIllusionMist(friend)"
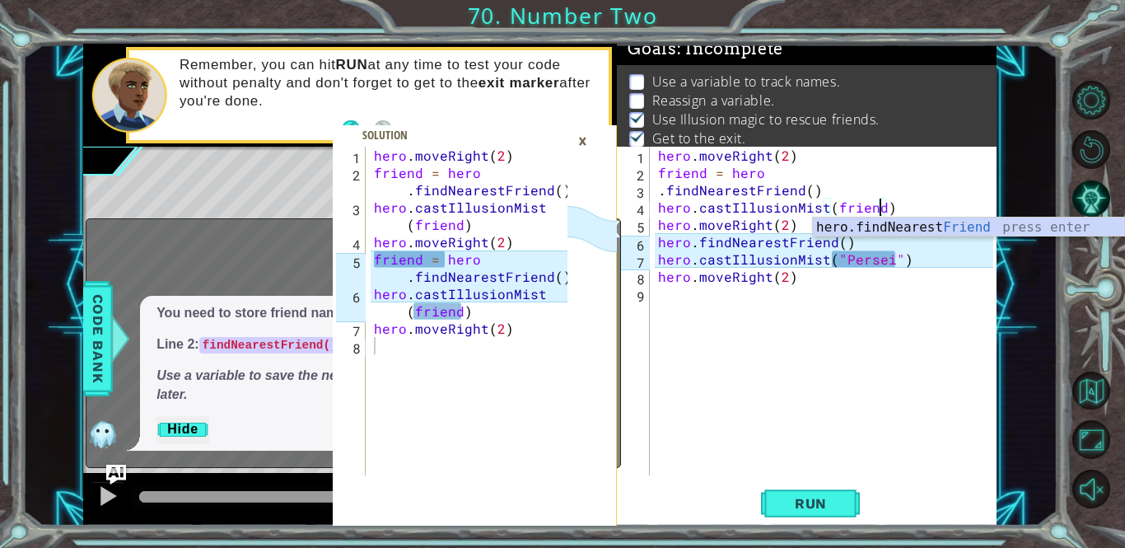
click at [858, 344] on div "hero . moveRight ( 2 ) friend = hero . findNearestFriend ( ) hero . castIllusio…" at bounding box center [828, 328] width 346 height 363
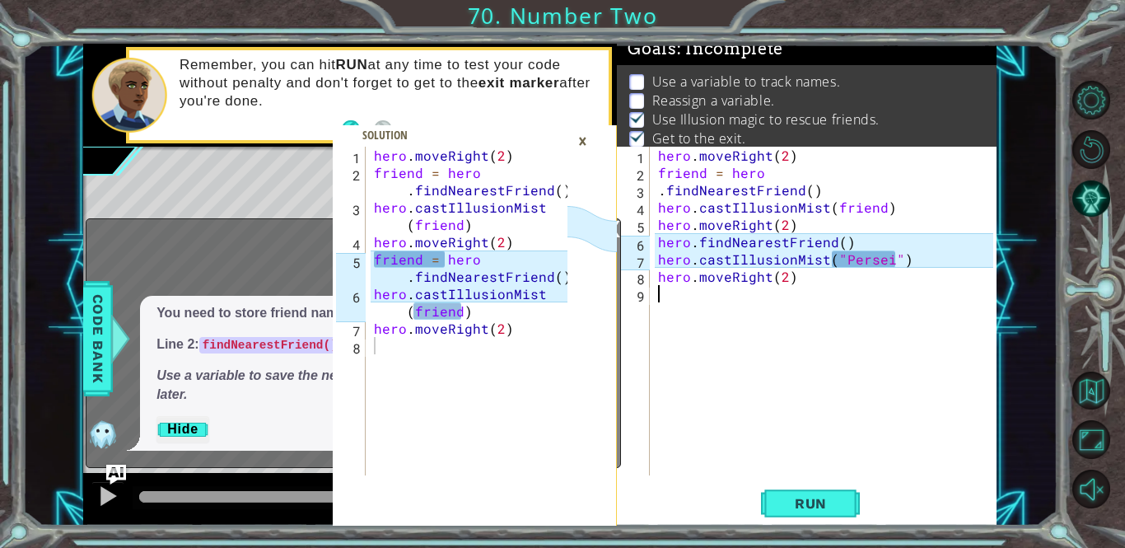
click at [656, 240] on div "hero . moveRight ( 2 ) friend = hero . findNearestFriend ( ) hero . castIllusio…" at bounding box center [828, 328] width 346 height 363
type textarea "hero.findNearestFriend()"
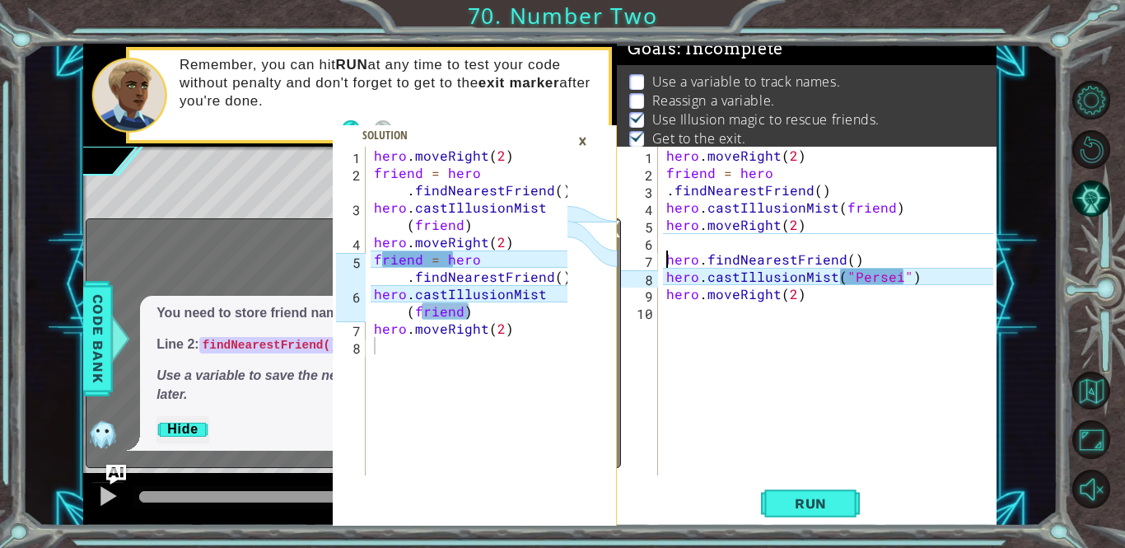
click at [667, 241] on div "hero . moveRight ( 2 ) friend = hero . findNearestFriend ( ) hero . castIllusio…" at bounding box center [832, 328] width 338 height 363
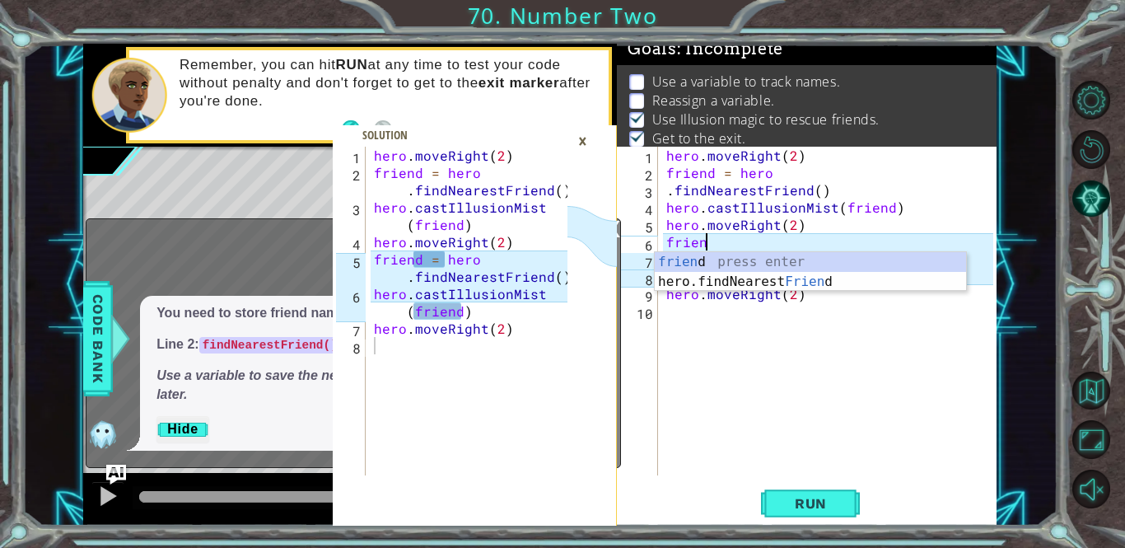
scroll to position [0, 2]
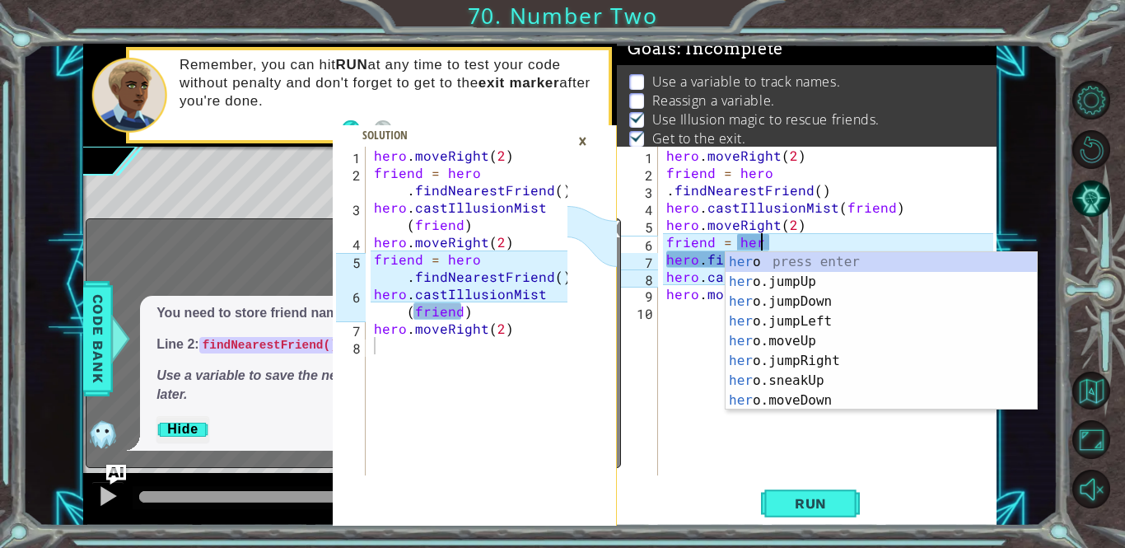
type textarea "friend = hero"
click at [674, 361] on div "hero . moveRight ( 2 ) friend = hero . findNearestFriend ( ) hero . castIllusio…" at bounding box center [832, 328] width 338 height 363
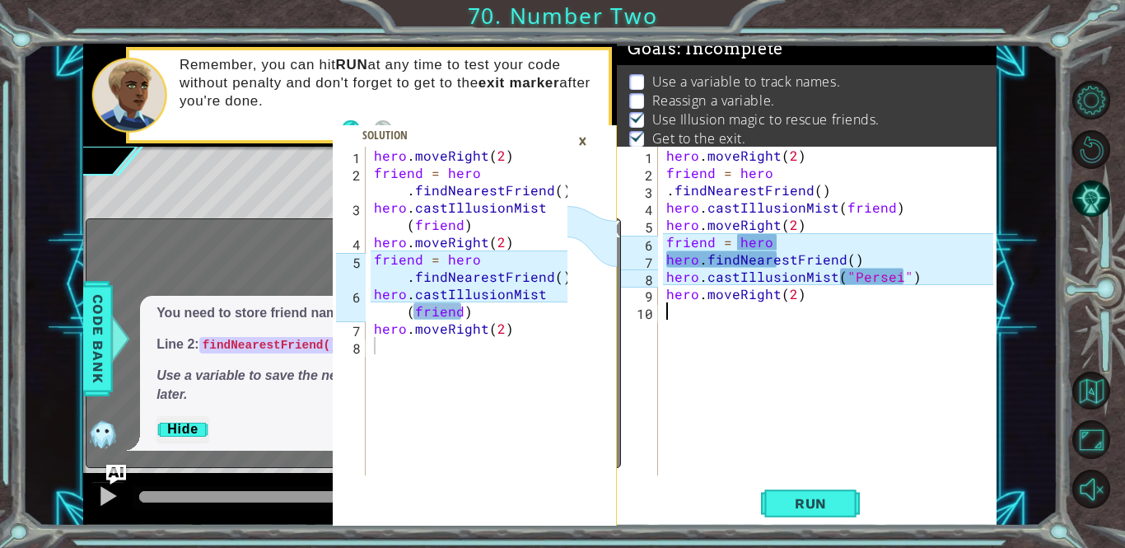
scroll to position [0, 0]
click at [697, 264] on div "hero . moveRight ( 2 ) friend = hero . findNearestFriend ( ) hero . castIllusio…" at bounding box center [832, 328] width 338 height 363
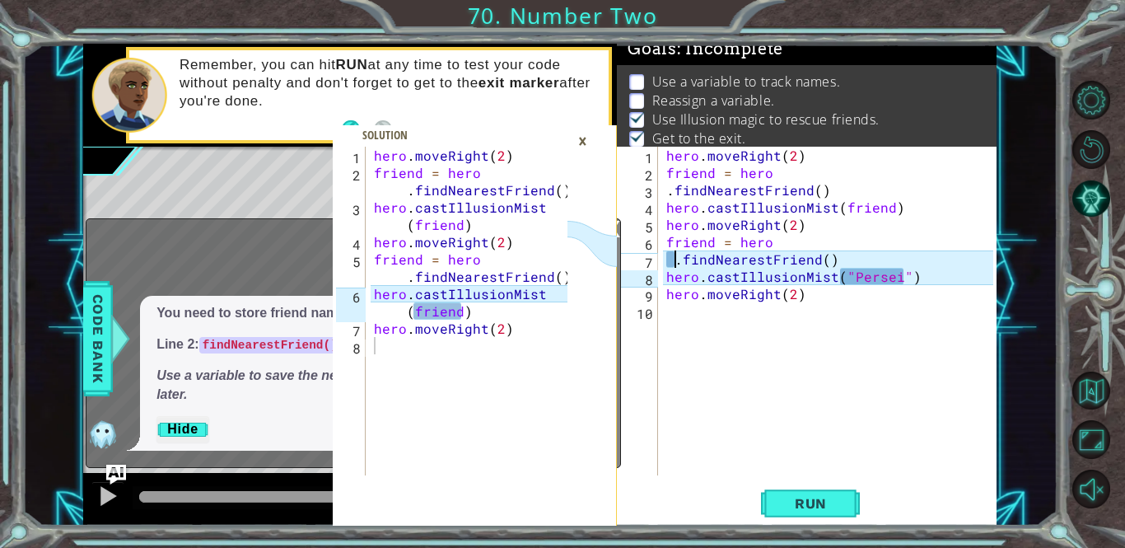
type textarea ".findNearestFriend()"
click at [723, 306] on div "hero . moveRight ( 2 ) friend = hero . findNearestFriend ( ) hero . castIllusio…" at bounding box center [832, 328] width 338 height 363
click at [904, 270] on div "hero . moveRight ( 2 ) friend = hero . findNearestFriend ( ) hero . castIllusio…" at bounding box center [832, 328] width 338 height 363
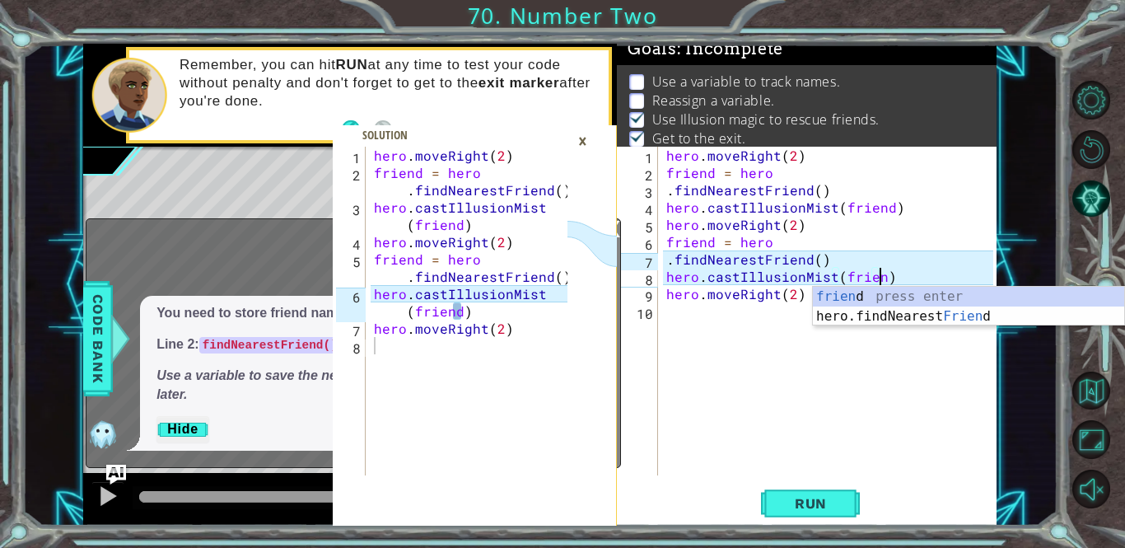
type textarea "hero.castIllusionMist(friend)"
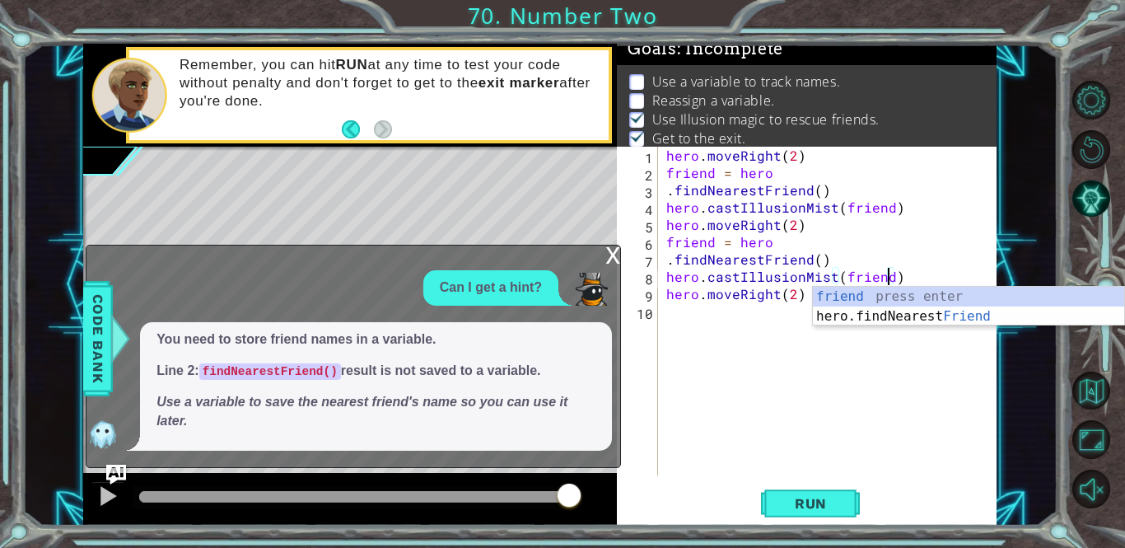
click at [794, 467] on div "hero . moveRight ( 2 ) friend = hero . findNearestFriend ( ) hero . castIllusio…" at bounding box center [832, 328] width 338 height 363
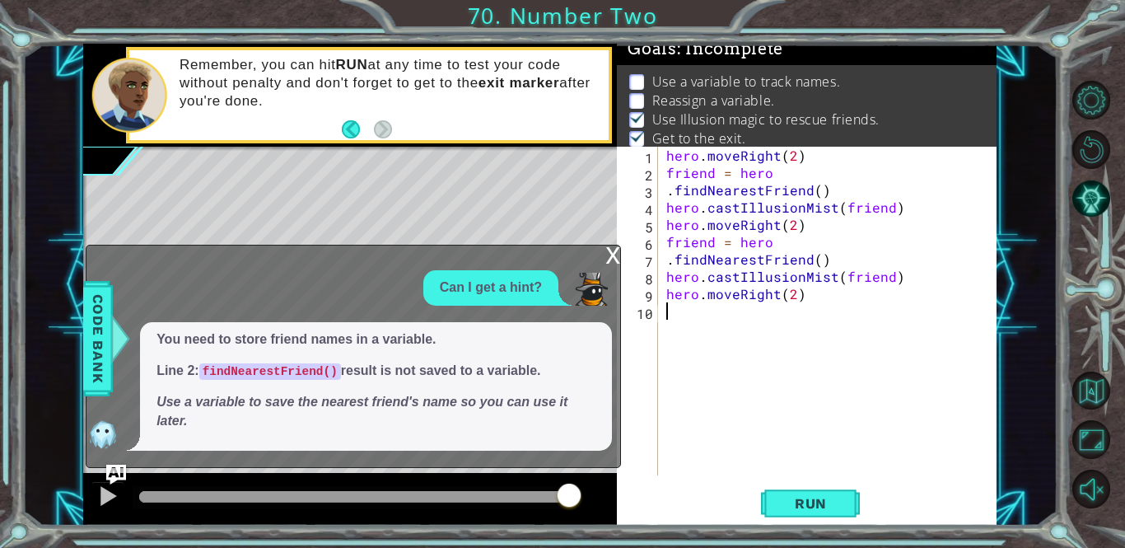
scroll to position [0, 0]
click at [794, 501] on span "Run" at bounding box center [810, 503] width 65 height 16
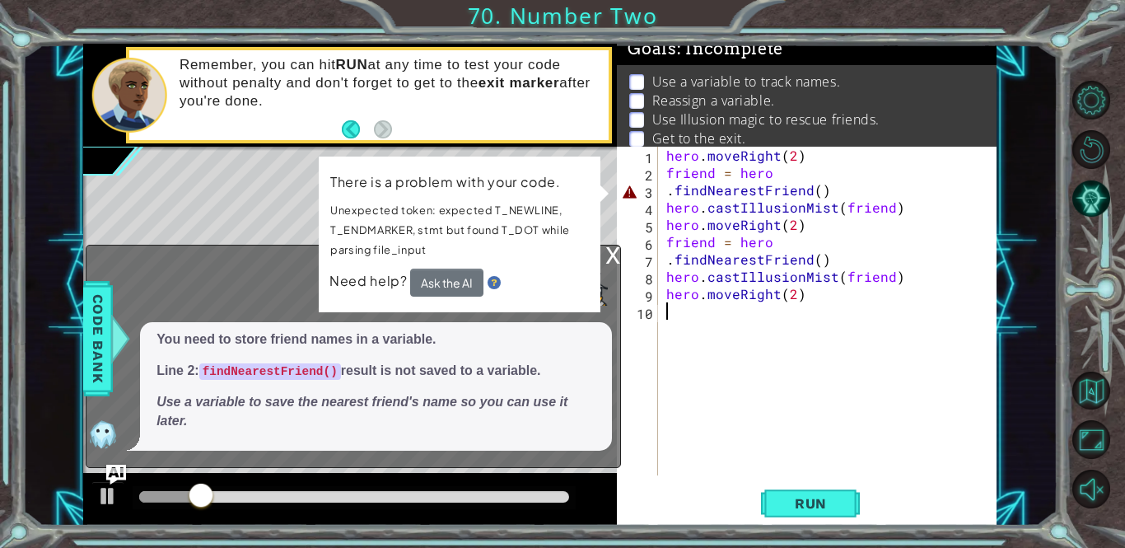
click at [666, 193] on div "hero . moveRight ( 2 ) friend = hero . findNearestFriend ( ) hero . castIllusio…" at bounding box center [832, 328] width 338 height 363
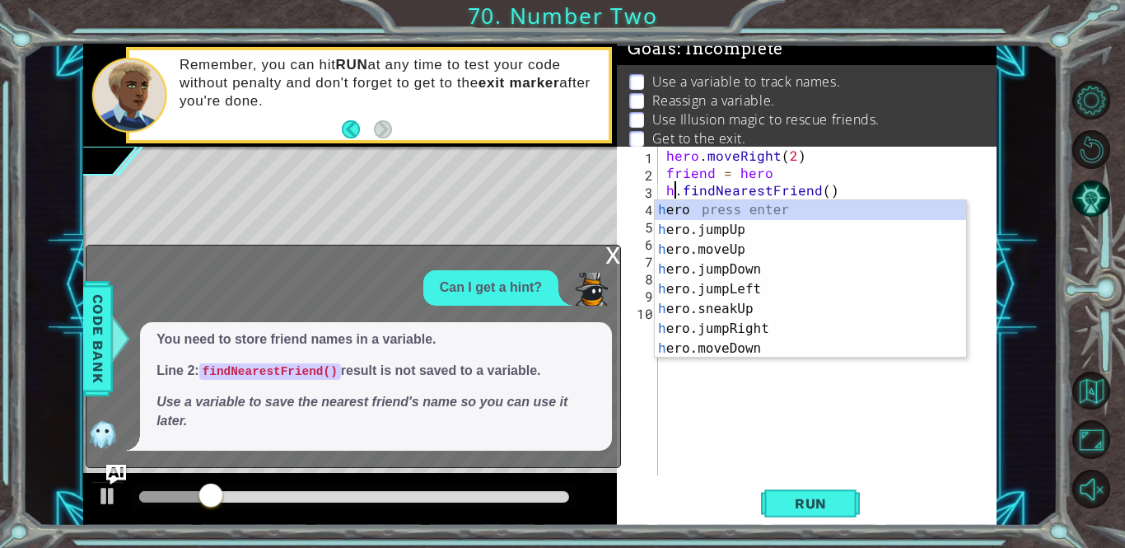
type textarea "hero.findNearestFriend()"
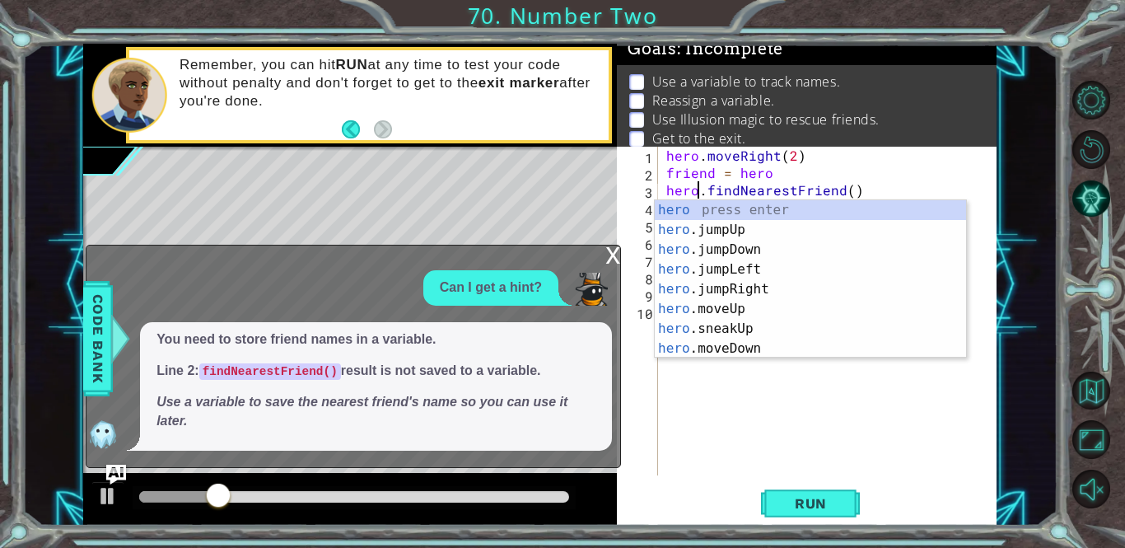
click at [881, 433] on div "hero . moveRight ( 2 ) friend = hero hero . findNearestFriend ( ) hero . castIl…" at bounding box center [832, 328] width 338 height 363
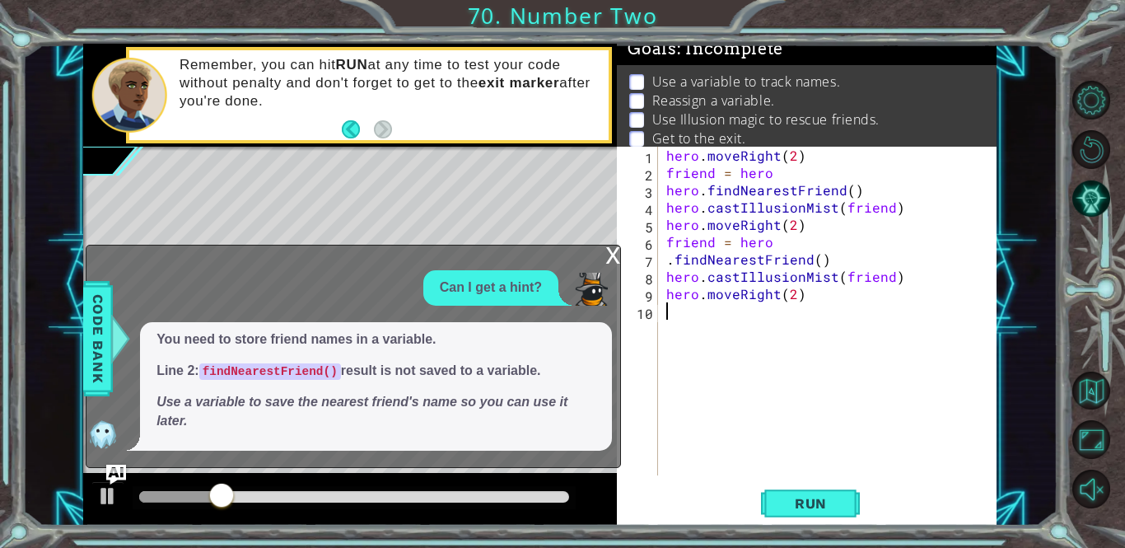
scroll to position [0, 0]
click at [666, 254] on div "hero . moveRight ( 2 ) friend = hero hero . findNearestFriend ( ) hero . castIl…" at bounding box center [832, 328] width 338 height 363
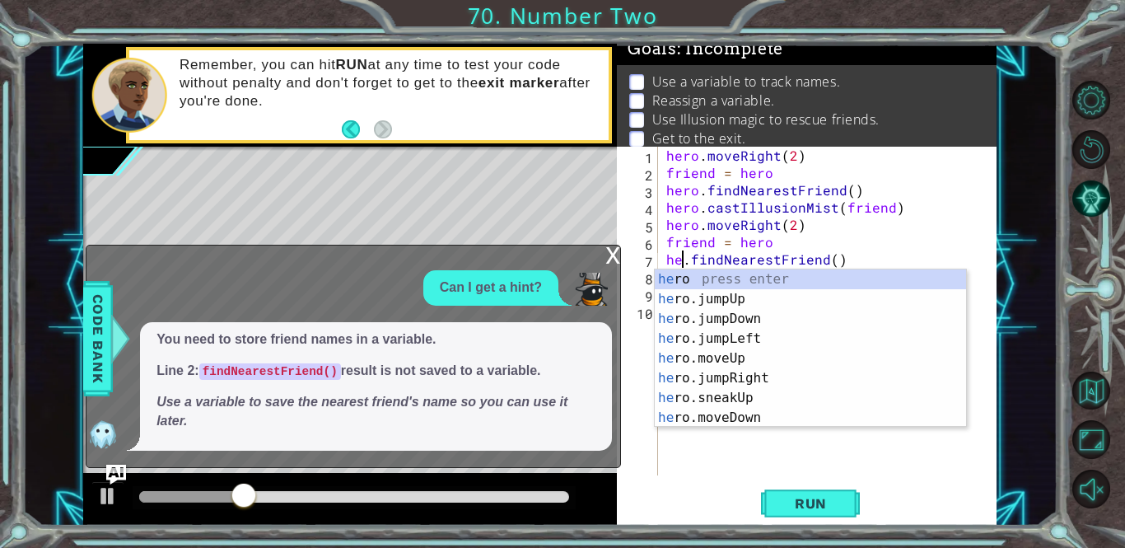
scroll to position [0, 2]
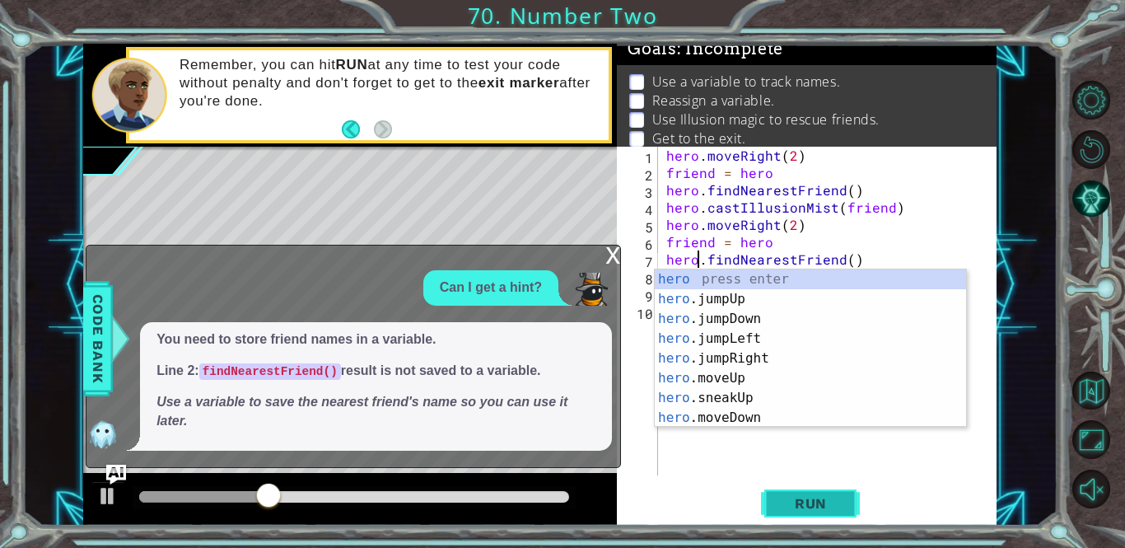
click at [792, 498] on span "Run" at bounding box center [810, 503] width 65 height 16
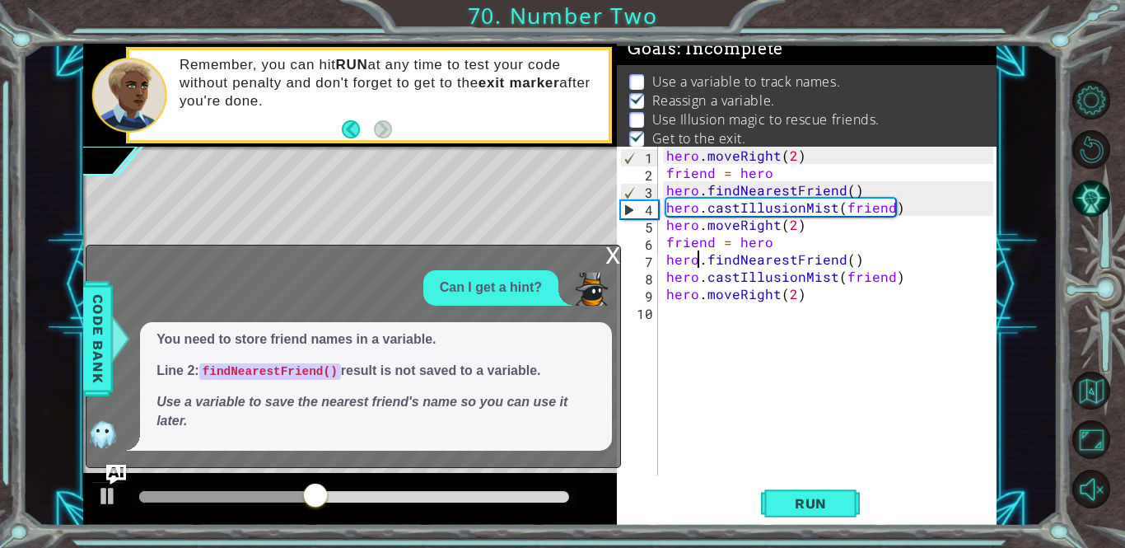
click at [612, 254] on div "x" at bounding box center [612, 253] width 15 height 16
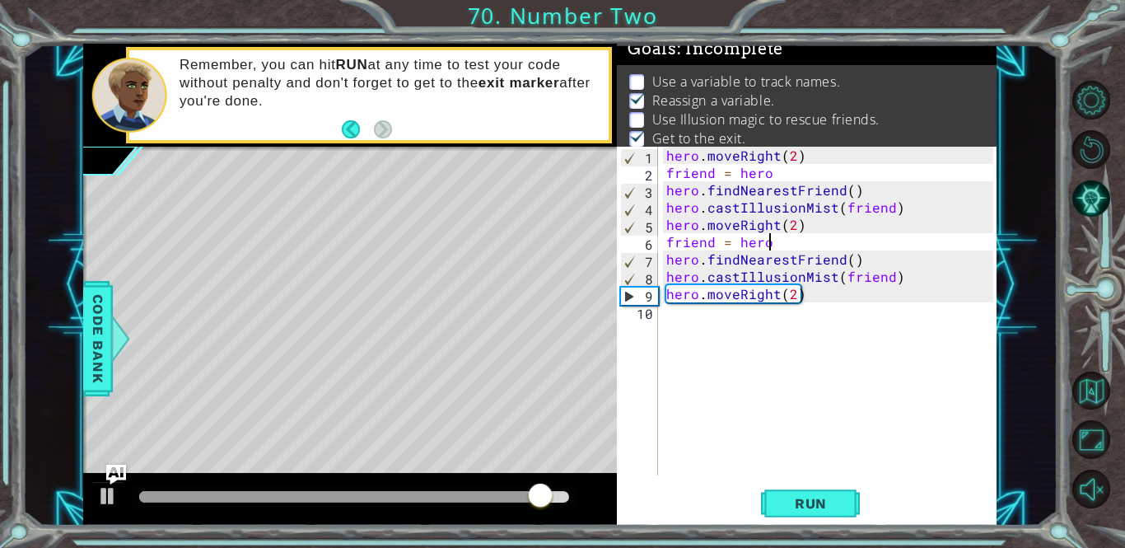
click at [771, 243] on div "hero . moveRight ( 2 ) friend = hero hero . findNearestFriend ( ) hero . castIl…" at bounding box center [832, 328] width 338 height 363
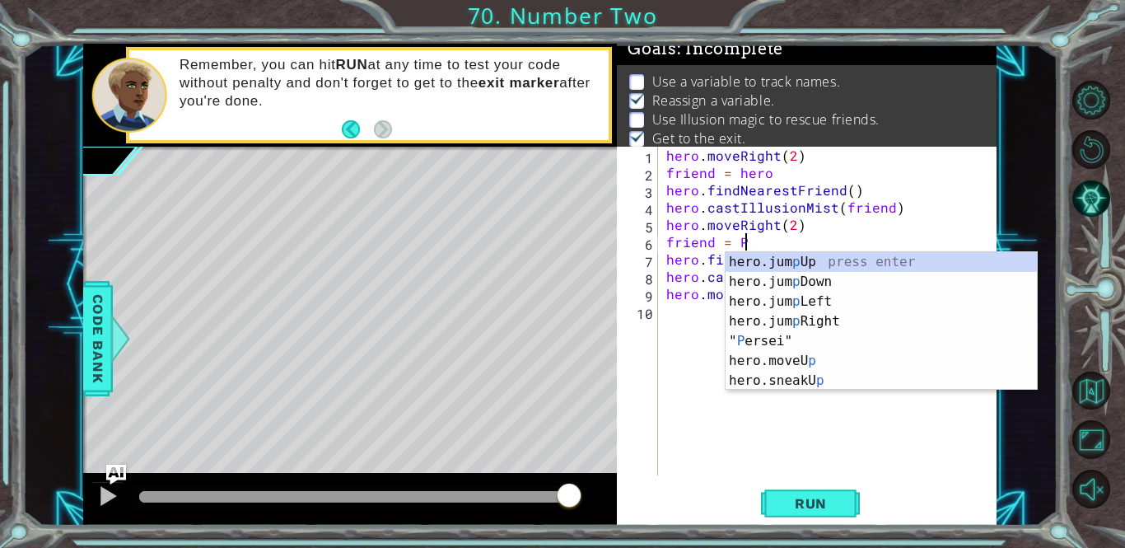
scroll to position [0, 5]
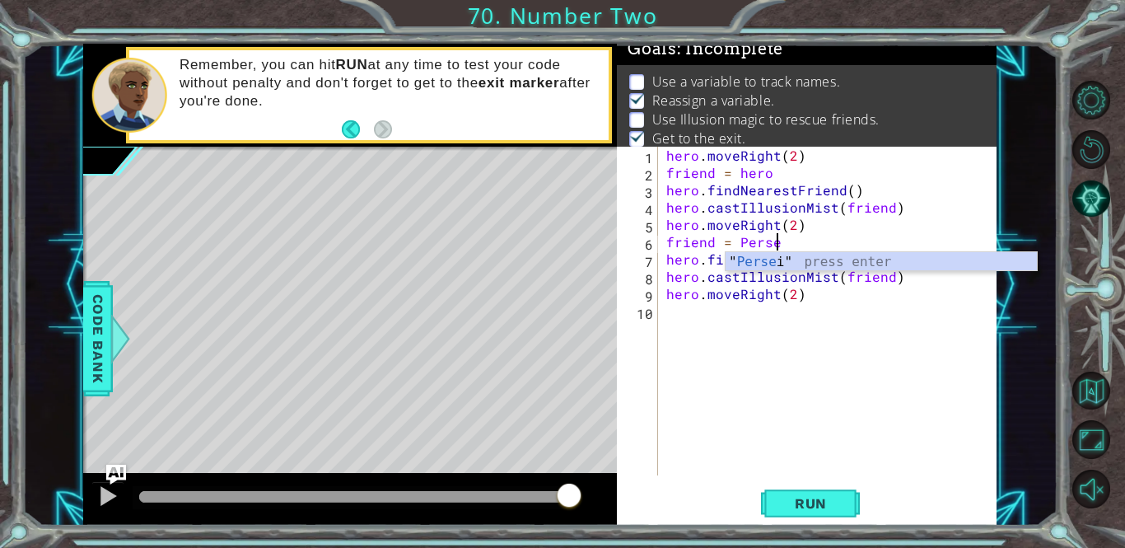
type textarea "friend = [PERSON_NAME]"
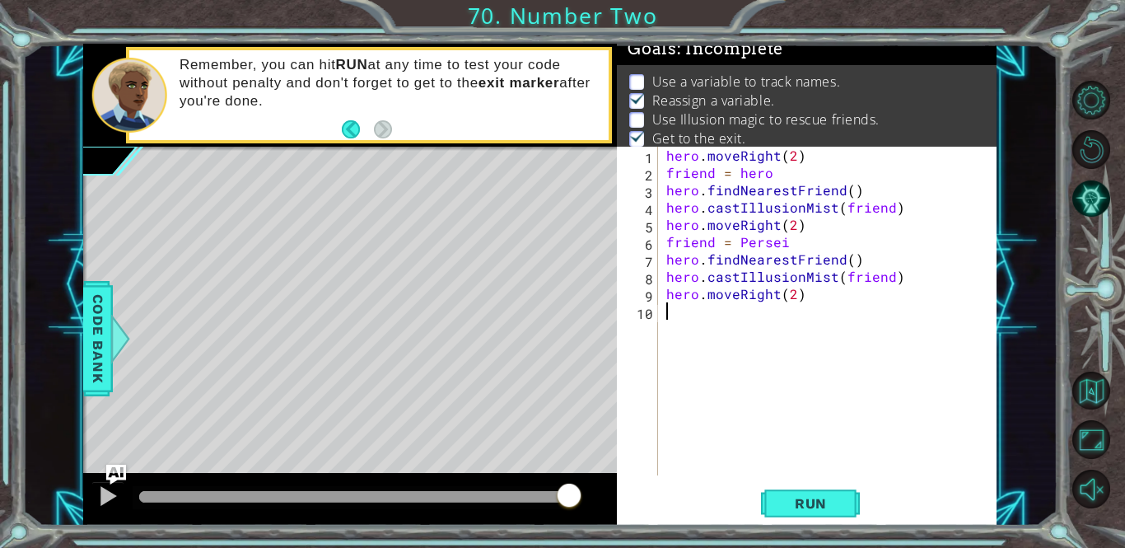
click at [754, 352] on div "hero . moveRight ( 2 ) friend = hero hero . findNearestFriend ( ) hero . castIl…" at bounding box center [832, 328] width 338 height 363
click at [769, 170] on div "hero . moveRight ( 2 ) friend = hero hero . findNearestFriend ( ) hero . castIl…" at bounding box center [832, 328] width 338 height 363
click at [819, 511] on span "Run" at bounding box center [810, 503] width 65 height 16
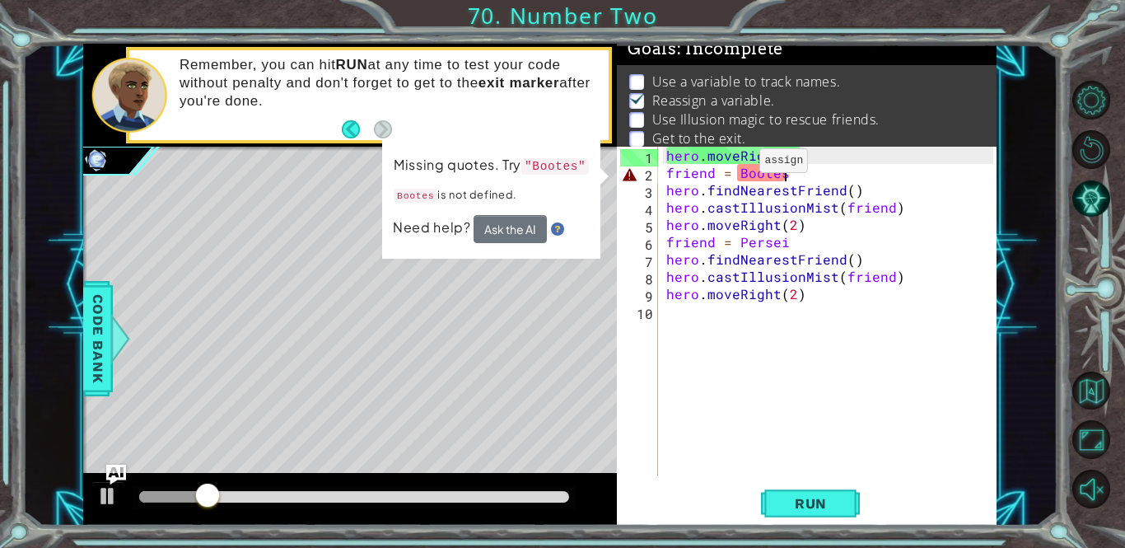
click at [738, 166] on div "hero . moveRight ( 2 ) friend = Bootes hero . findNearestFriend ( ) hero . cast…" at bounding box center [832, 328] width 338 height 363
click at [868, 301] on div "hero . moveRight ( 2 ) friend = Bootes hero . findNearestFriend ( ) hero . cast…" at bounding box center [832, 328] width 338 height 363
click at [735, 176] on div "hero . moveRight ( 2 ) friend = Bootes hero . findNearestFriend ( ) hero . cast…" at bounding box center [832, 328] width 338 height 363
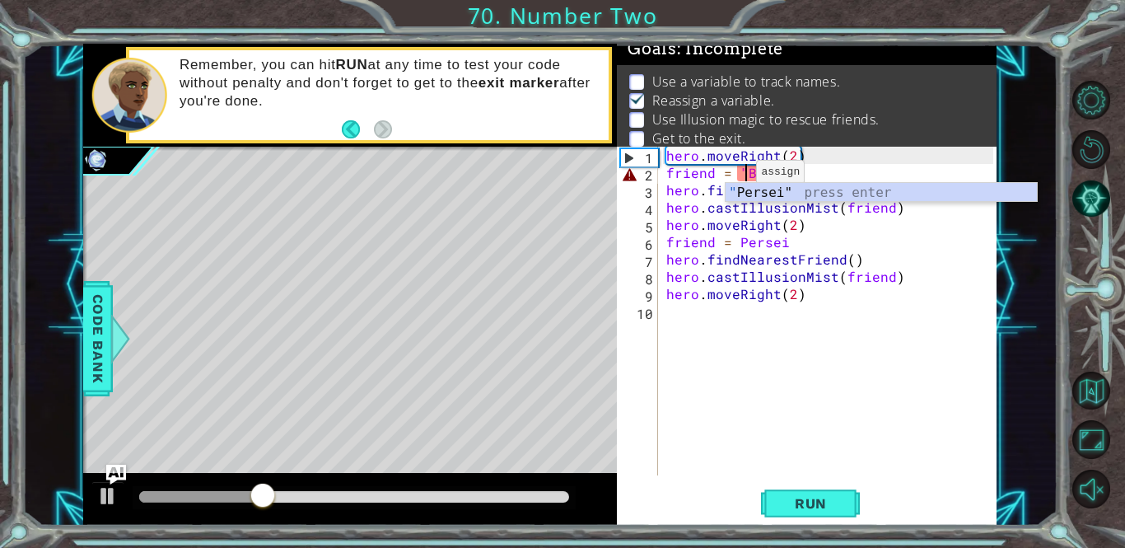
scroll to position [0, 6]
click at [800, 171] on div "hero . moveRight ( 2 ) friend = "Bootes hero . findNearestFriend ( ) hero . cas…" at bounding box center [832, 328] width 338 height 363
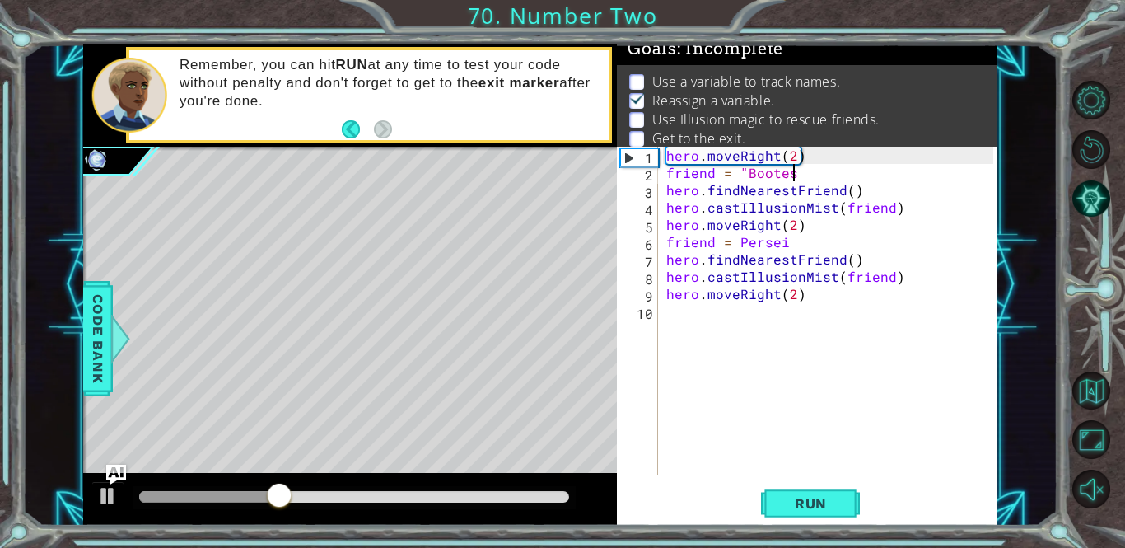
scroll to position [0, 7]
click at [740, 246] on div "hero . moveRight ( 2 ) friend = "Bootes" hero . findNearestFriend ( ) hero . ca…" at bounding box center [832, 328] width 338 height 363
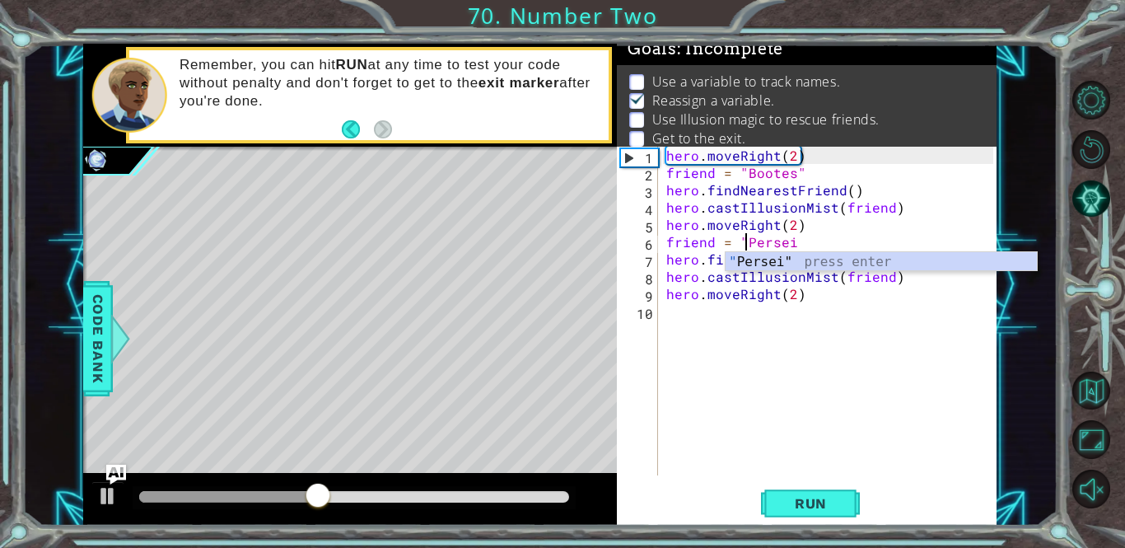
click at [796, 244] on div "hero . moveRight ( 2 ) friend = "Bootes" hero . findNearestFriend ( ) hero . ca…" at bounding box center [832, 328] width 338 height 363
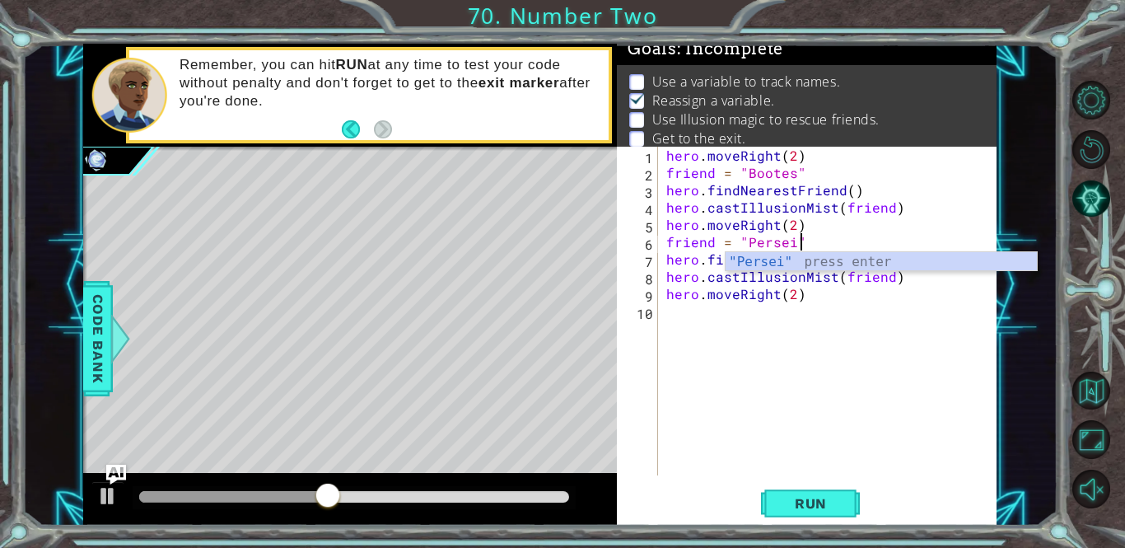
scroll to position [0, 7]
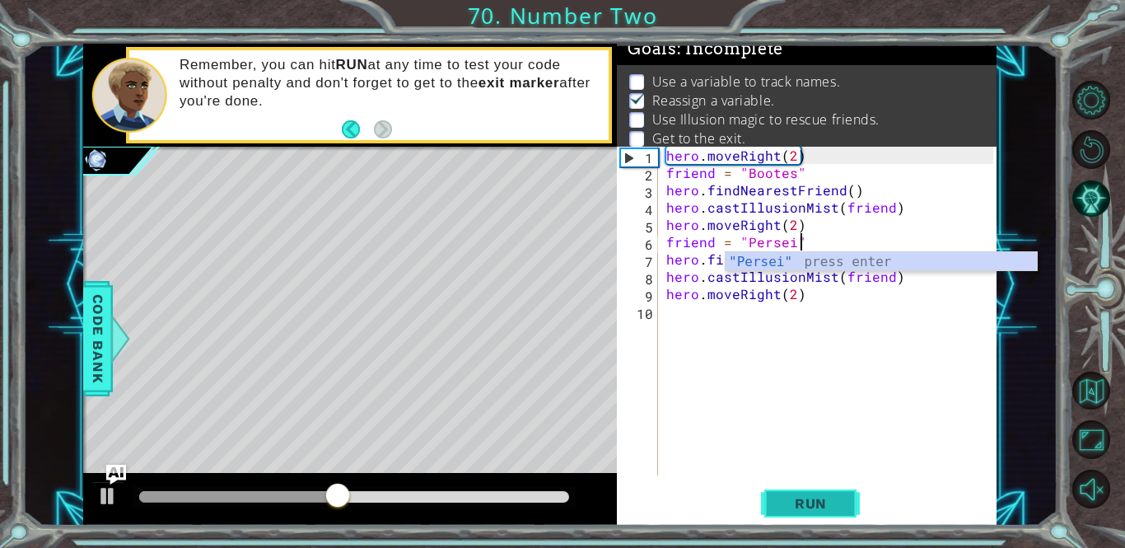
click at [833, 518] on button "Run" at bounding box center [810, 503] width 99 height 38
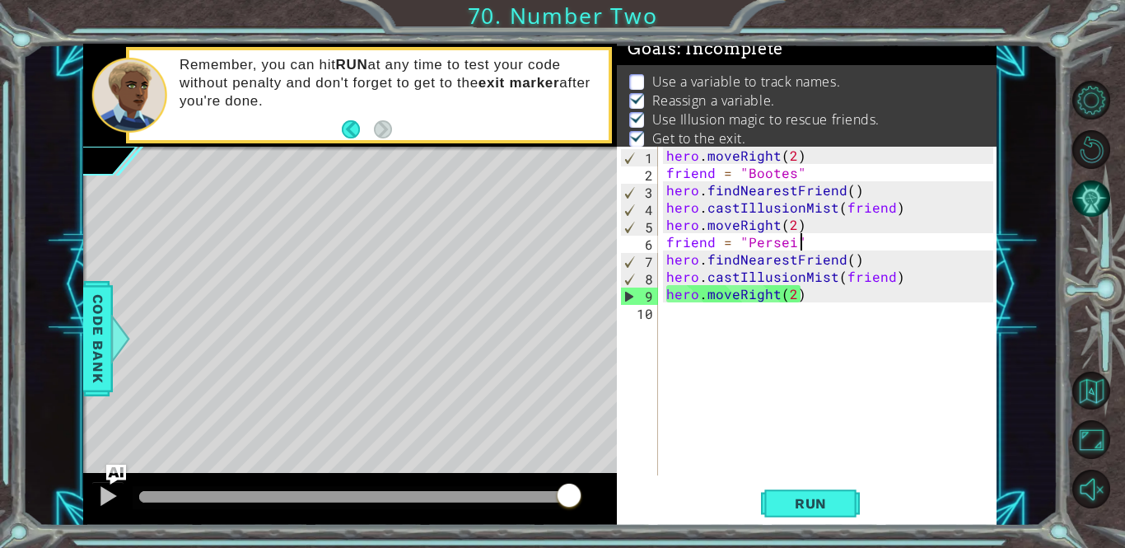
click at [1089, 198] on button "AI Hint" at bounding box center [1091, 199] width 39 height 39
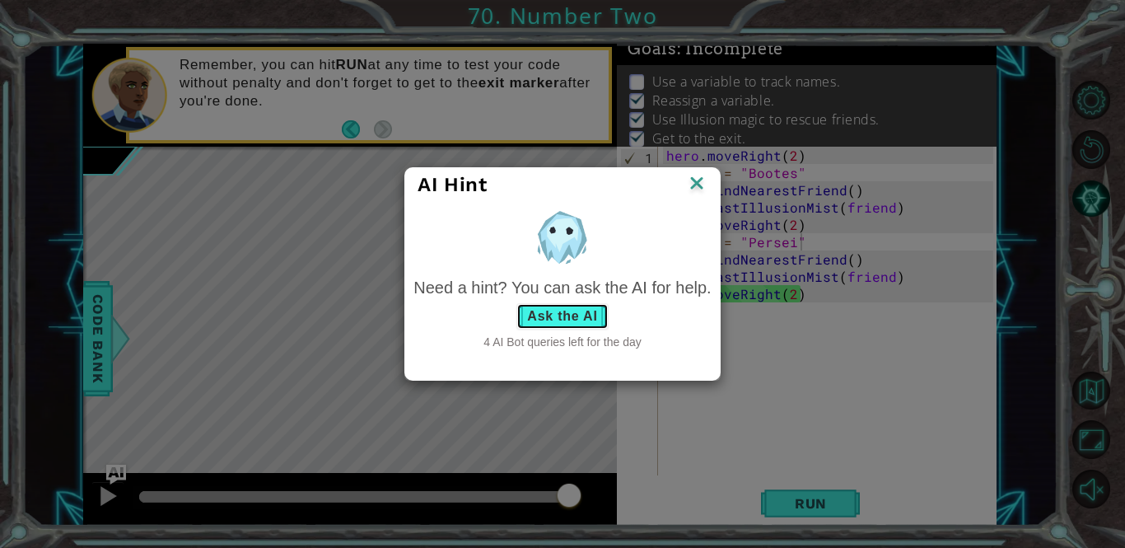
click at [576, 320] on button "Ask the AI" at bounding box center [561, 316] width 91 height 26
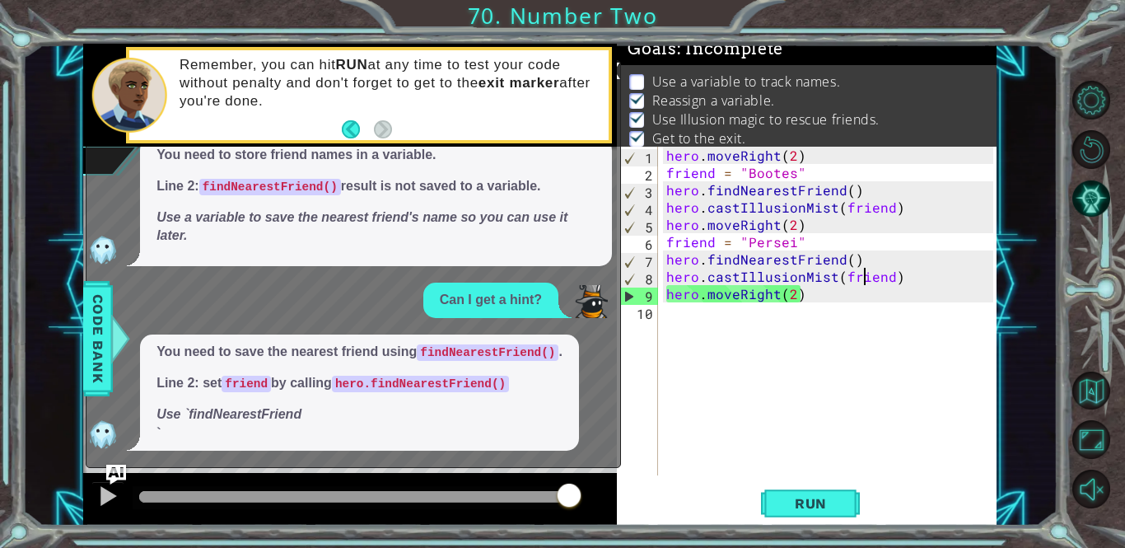
type textarea "hero.moveRight(2)"
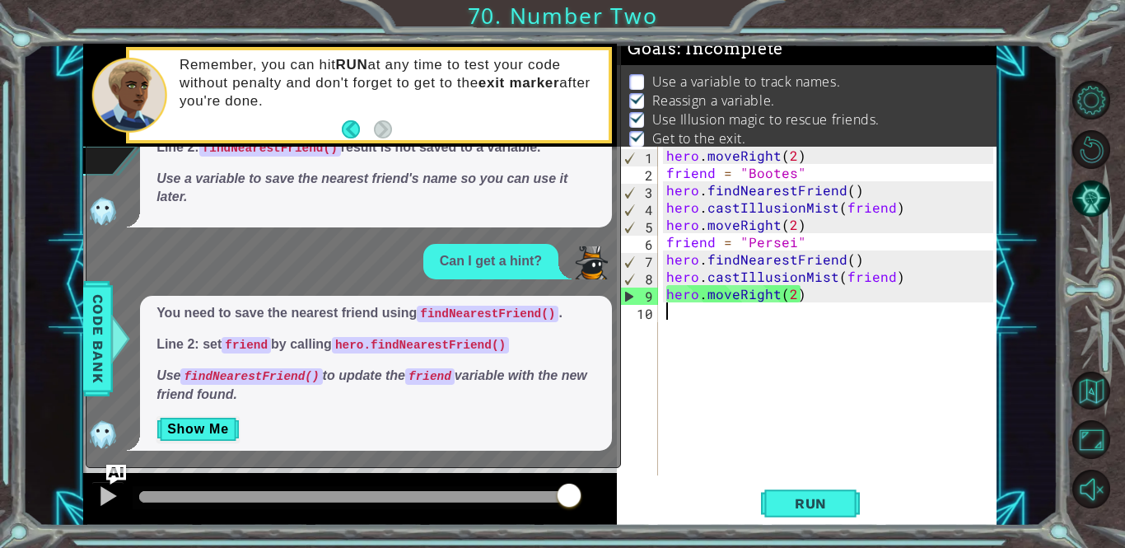
scroll to position [0, 0]
type textarea "hero.castIllusionMist(friend)"
click at [204, 435] on button "Show Me" at bounding box center [197, 429] width 83 height 26
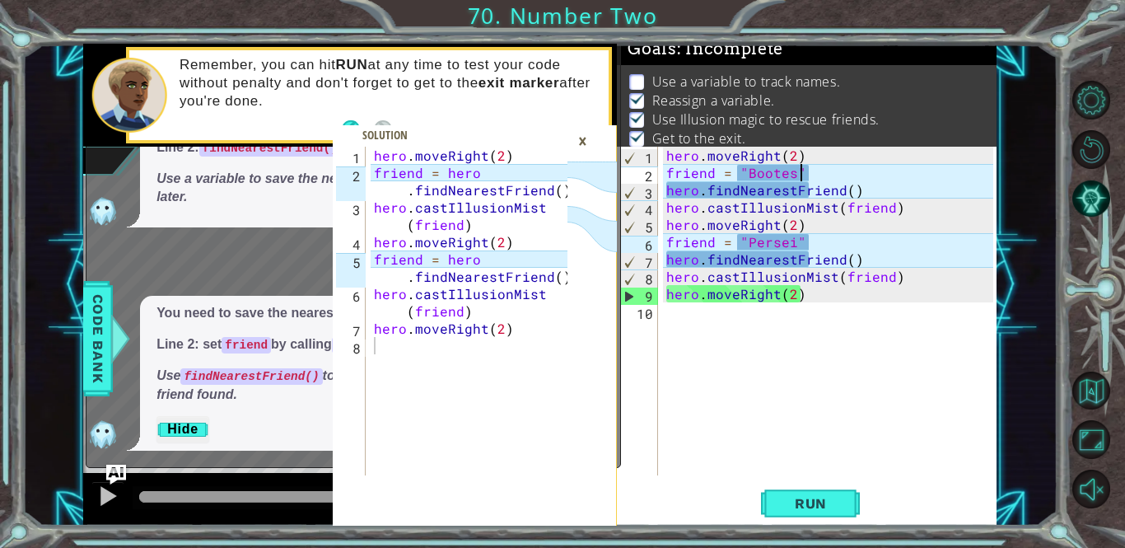
click at [809, 172] on div "hero . moveRight ( 2 ) friend = "Bootes" hero . findNearestFriend ( ) hero . ca…" at bounding box center [832, 328] width 338 height 363
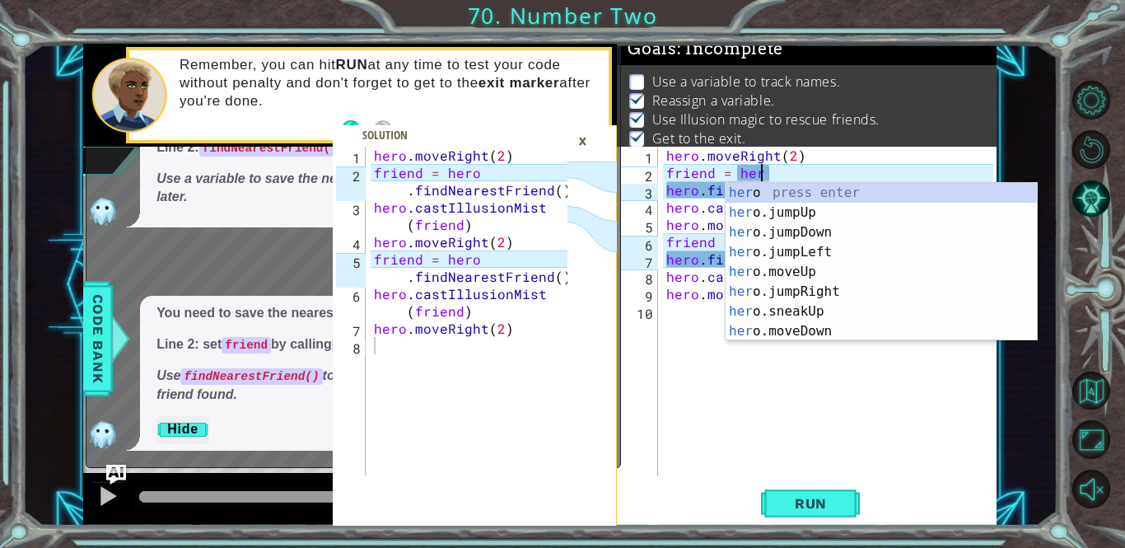
type textarea "friend = hero"
click at [709, 355] on div "hero . moveRight ( 2 ) friend = hero hero . findNearestFriend ( ) hero . castIl…" at bounding box center [832, 328] width 338 height 363
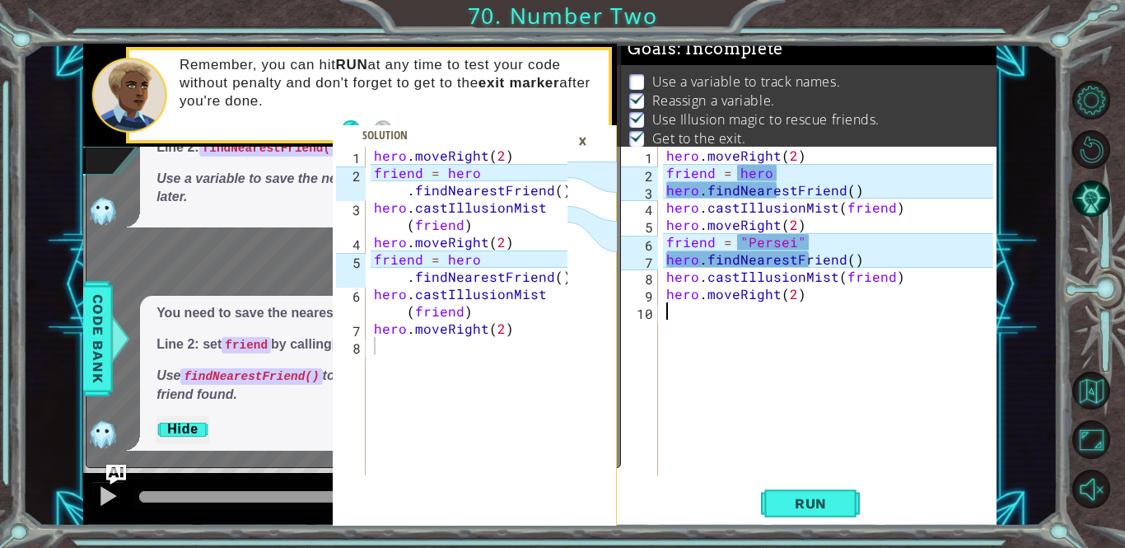
scroll to position [0, 0]
click at [808, 241] on div "hero . moveRight ( 2 ) friend = hero hero . findNearestFriend ( ) hero . castIl…" at bounding box center [832, 328] width 338 height 363
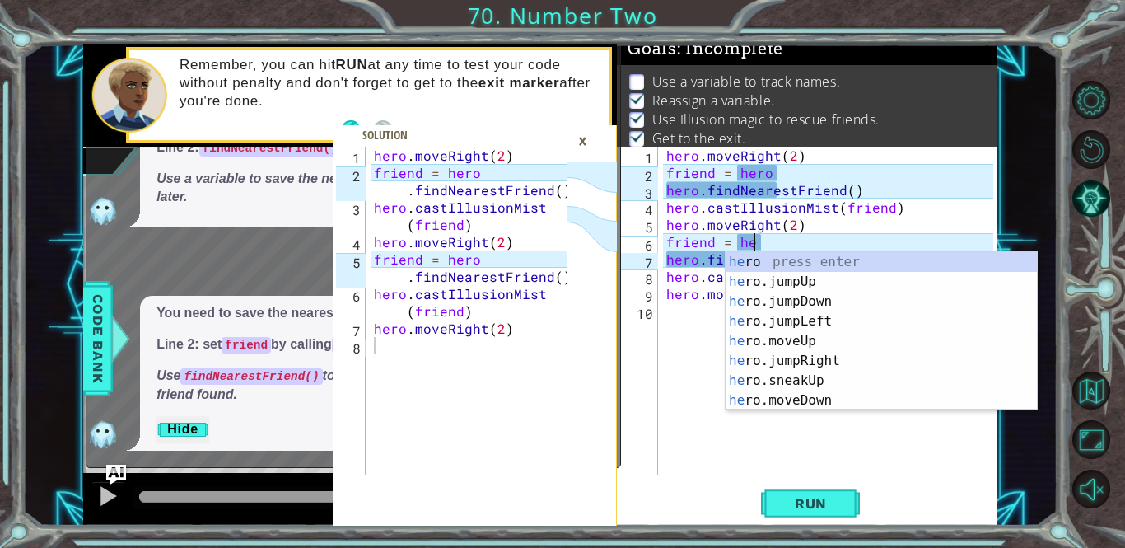
type textarea "friend = hero"
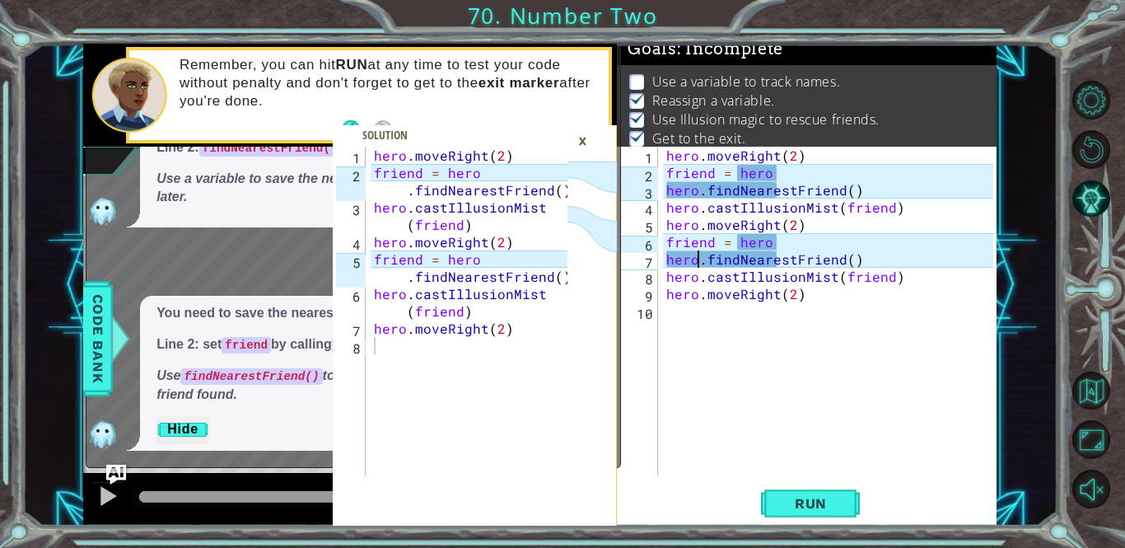
click at [698, 258] on div "hero . moveRight ( 2 ) friend = hero hero . findNearestFriend ( ) hero . castIl…" at bounding box center [832, 328] width 338 height 363
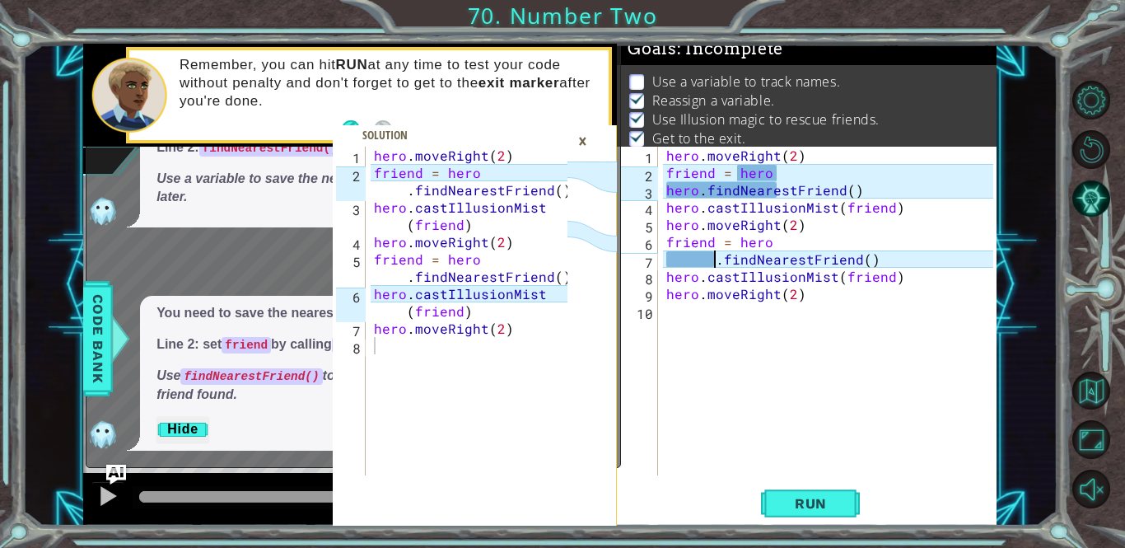
type textarea ".findNearestFriend()"
click at [702, 319] on div "hero . moveRight ( 2 ) friend = hero hero . findNearestFriend ( ) hero . castIl…" at bounding box center [832, 328] width 338 height 363
click at [702, 191] on div "hero . moveRight ( 2 ) friend = hero hero . findNearestFriend ( ) hero . castIl…" at bounding box center [832, 328] width 338 height 363
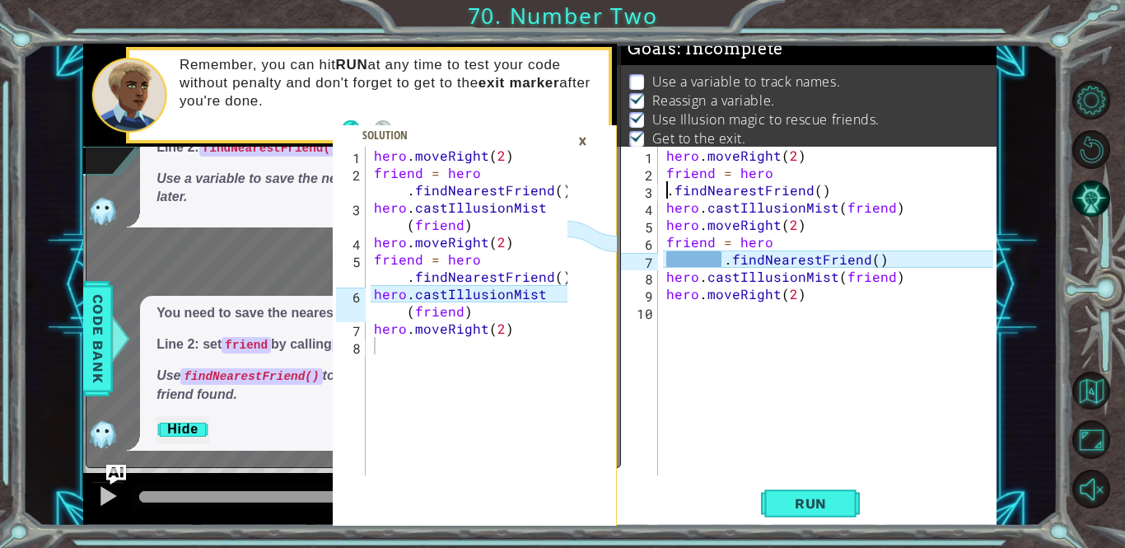
click at [723, 259] on div "hero . moveRight ( 2 ) friend = hero . findNearestFriend ( ) hero . castIllusio…" at bounding box center [832, 328] width 338 height 363
type textarea ".findNearestFriend()"
click at [711, 363] on div "hero . moveRight ( 2 ) friend = hero . findNearestFriend ( ) hero . castIllusio…" at bounding box center [832, 328] width 338 height 363
click at [799, 495] on span "Run" at bounding box center [810, 503] width 65 height 16
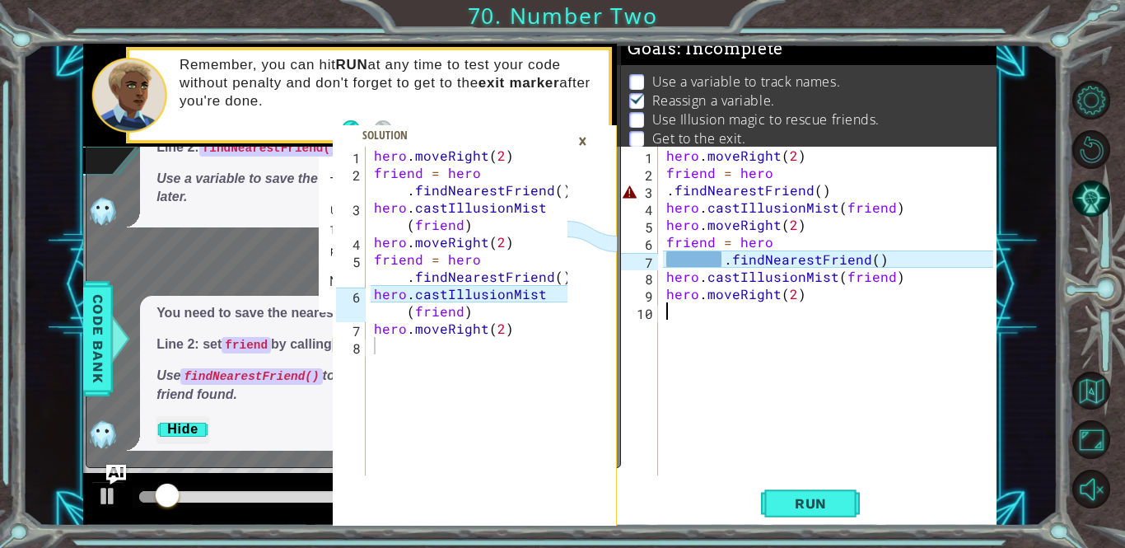
click at [668, 191] on div "hero . moveRight ( 2 ) friend = hero . findNearestFriend ( ) hero . castIllusio…" at bounding box center [832, 328] width 338 height 363
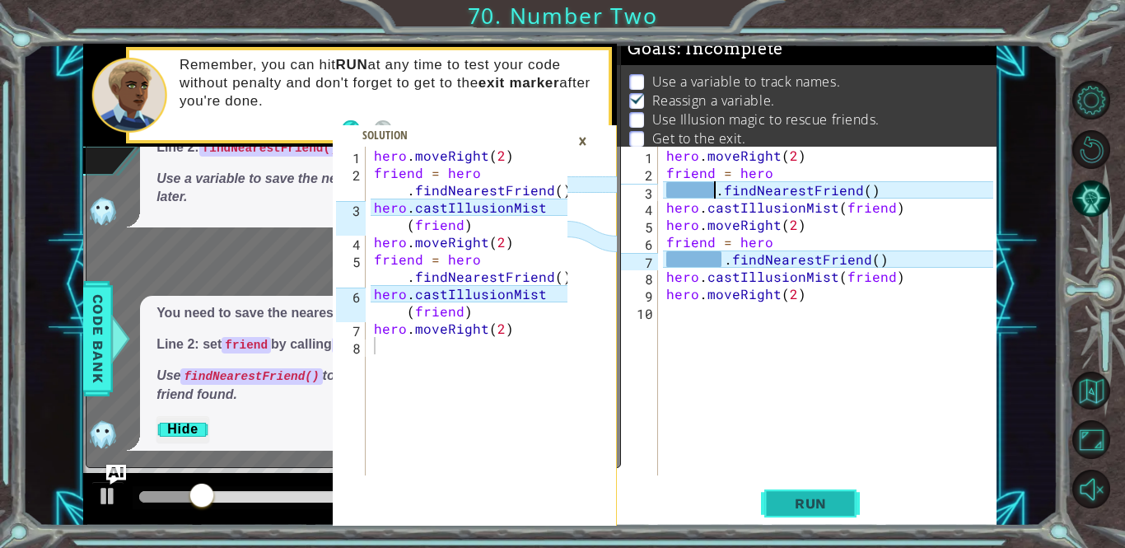
click at [793, 507] on span "Run" at bounding box center [810, 503] width 65 height 16
click at [768, 174] on div "hero . moveRight ( 2 ) friend = hero . findNearestFriend ( ) hero . castIllusio…" at bounding box center [832, 328] width 338 height 363
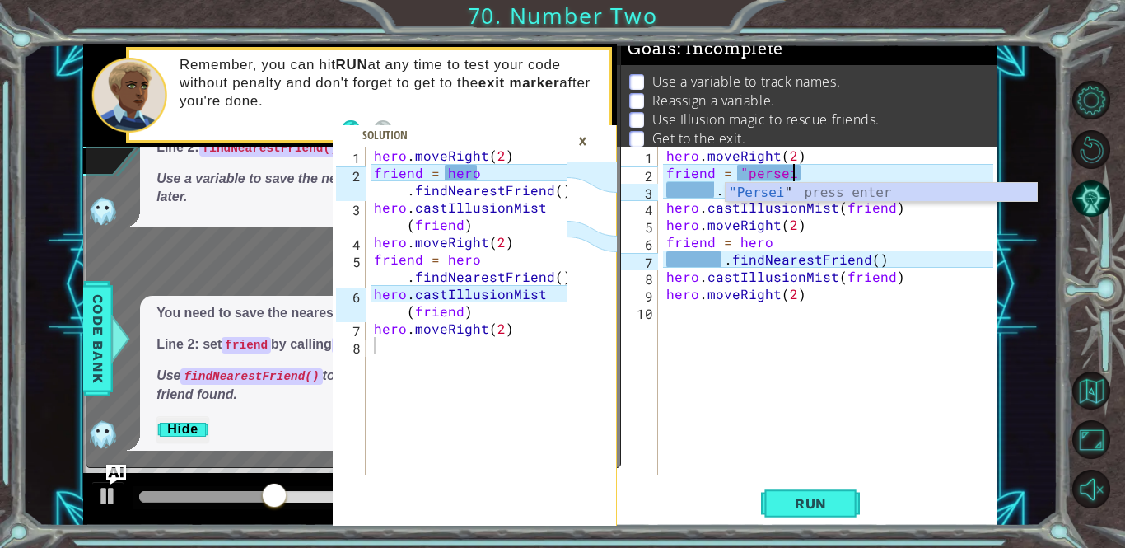
scroll to position [0, 7]
type textarea "friend = "persei""
